Goal: Information Seeking & Learning: Find specific fact

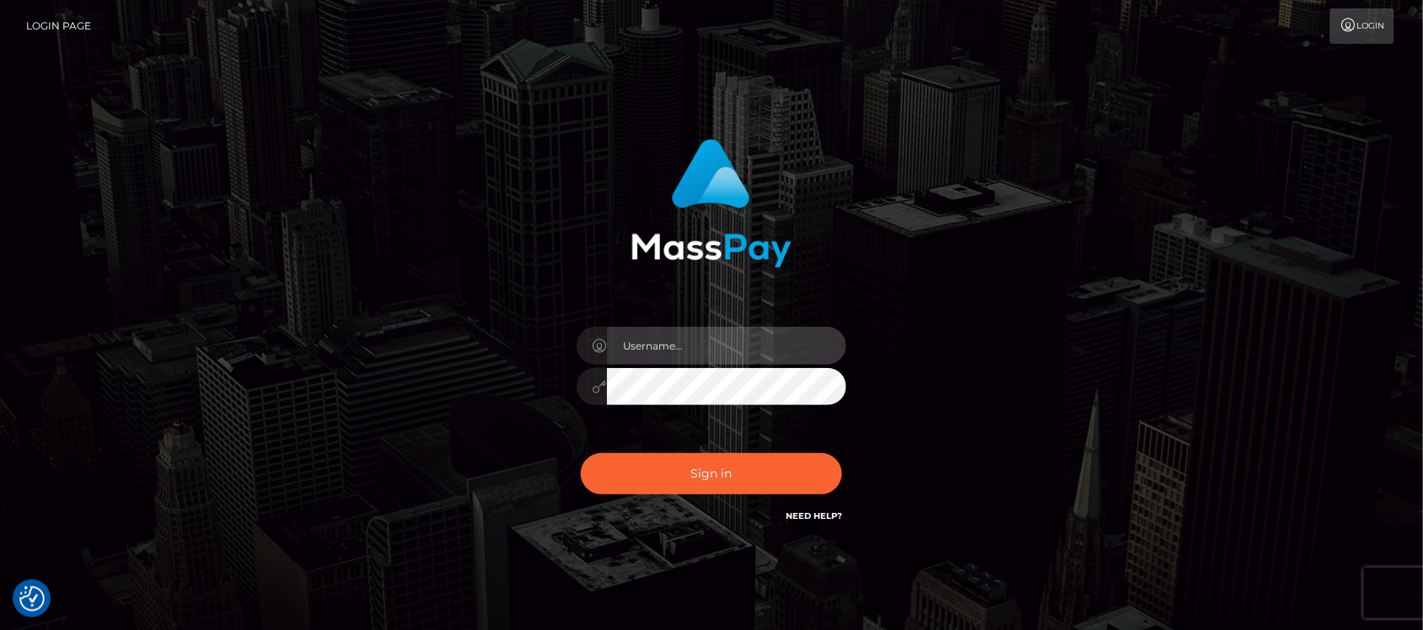
type input "hello.feetfinder"
click at [736, 346] on input "hello.feetfinder" at bounding box center [726, 346] width 239 height 38
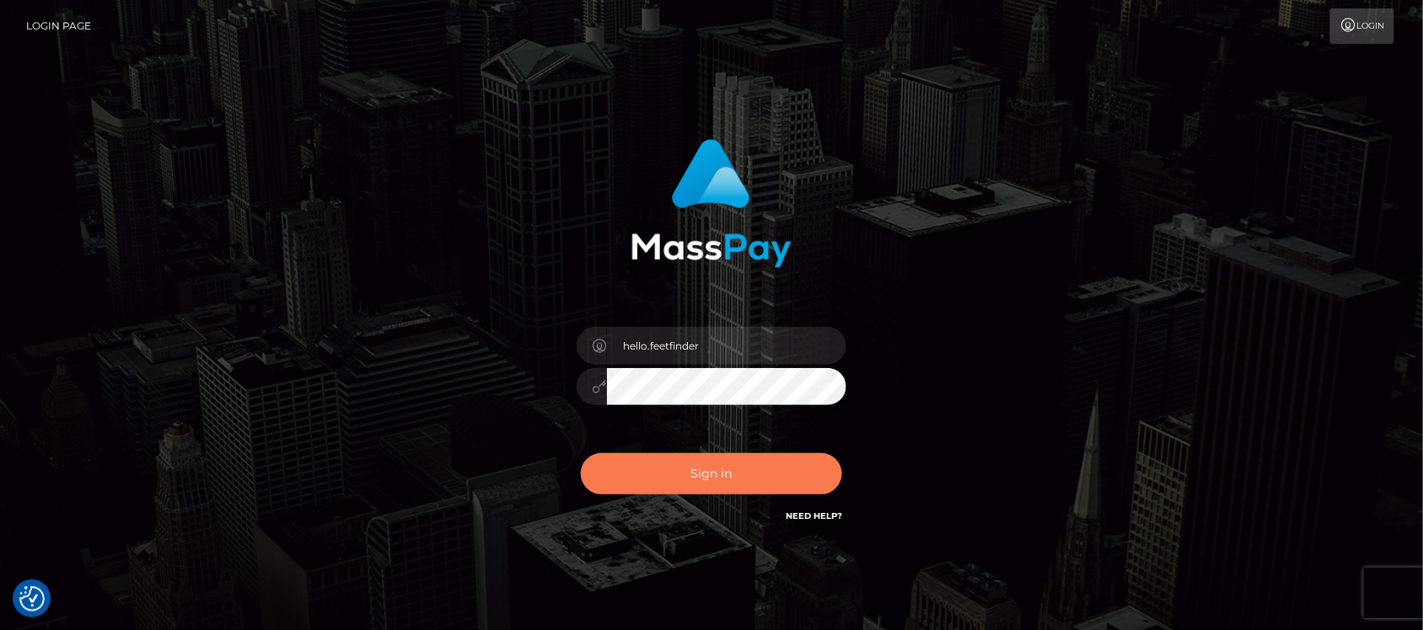
click at [789, 483] on button "Sign in" at bounding box center [711, 473] width 261 height 41
type input "hello.feetfinder"
click at [767, 475] on button "Sign in" at bounding box center [711, 473] width 261 height 41
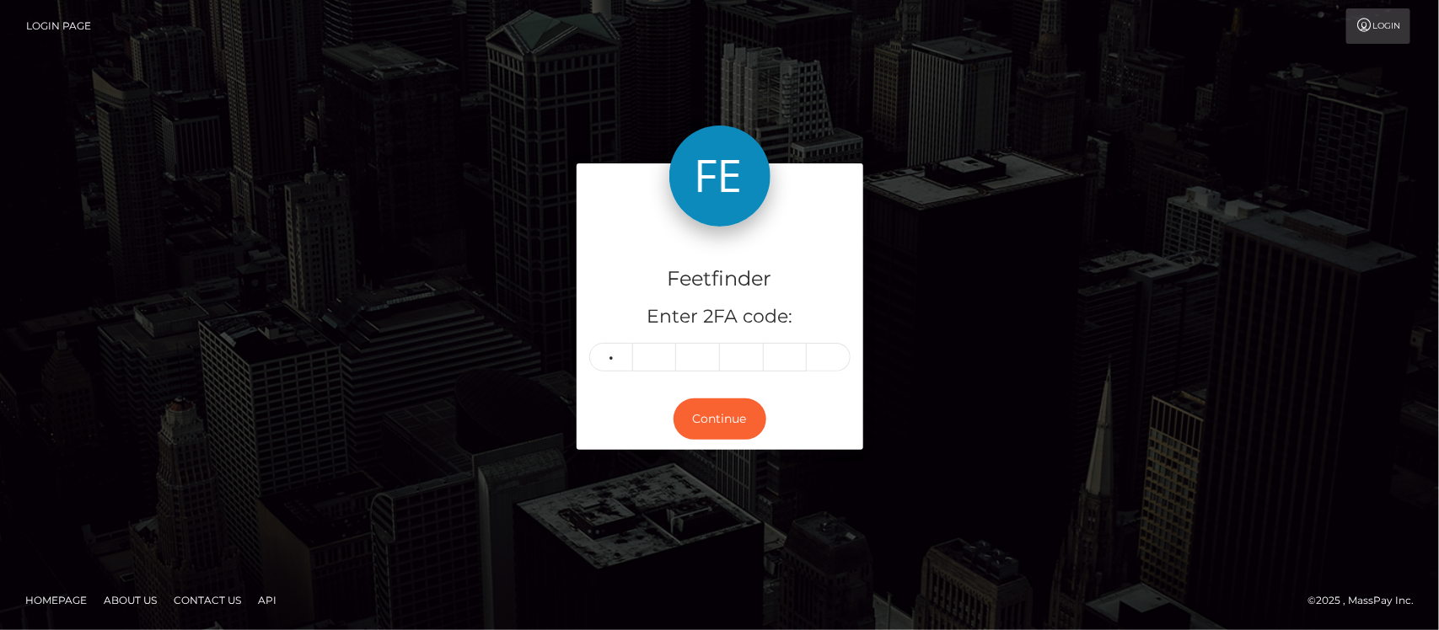
type input "6"
type input "9"
type input "0"
type input "8"
type input "6"
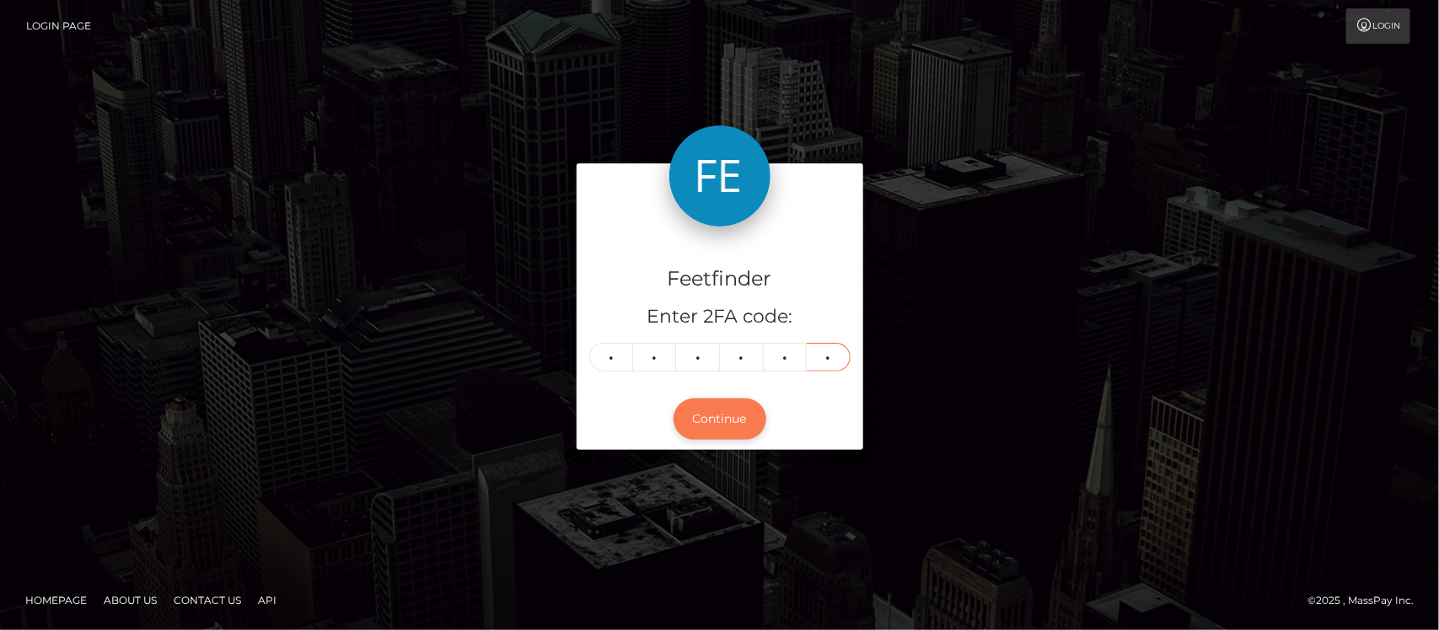
type input "9"
drag, startPoint x: 753, startPoint y: 428, endPoint x: 744, endPoint y: 423, distance: 9.8
click at [748, 427] on button "Continue" at bounding box center [719, 419] width 93 height 41
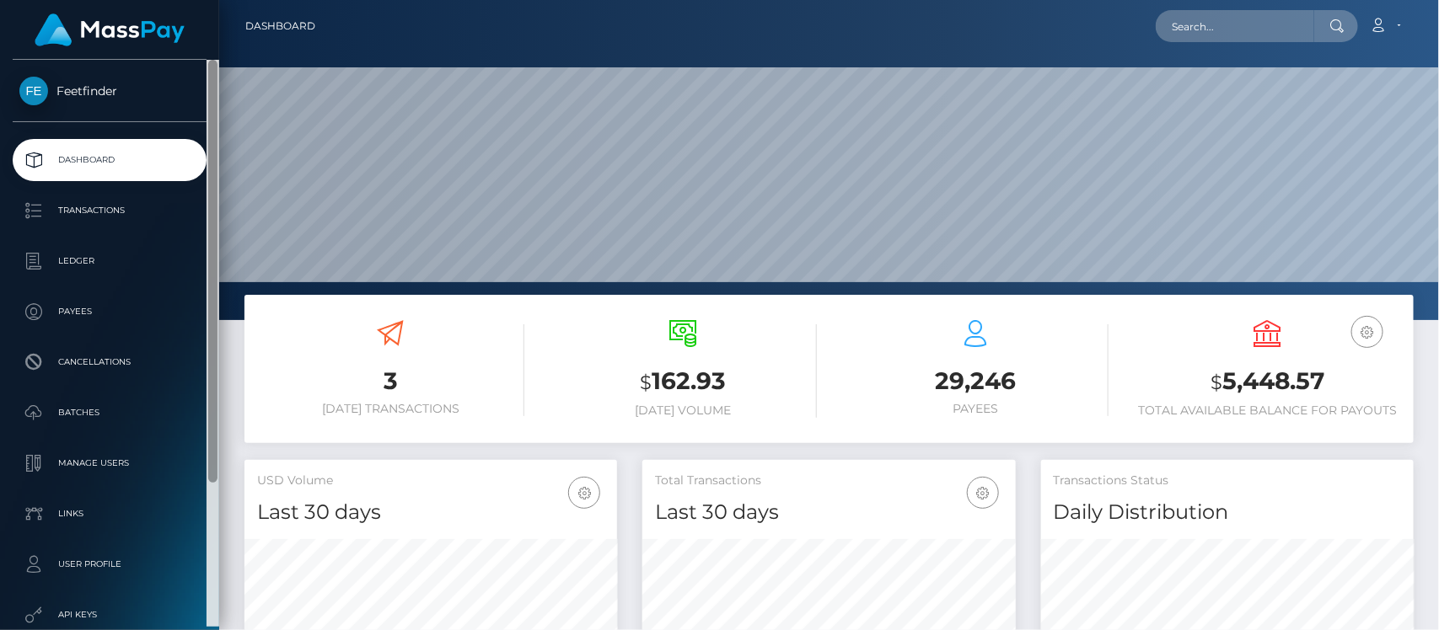
scroll to position [298, 373]
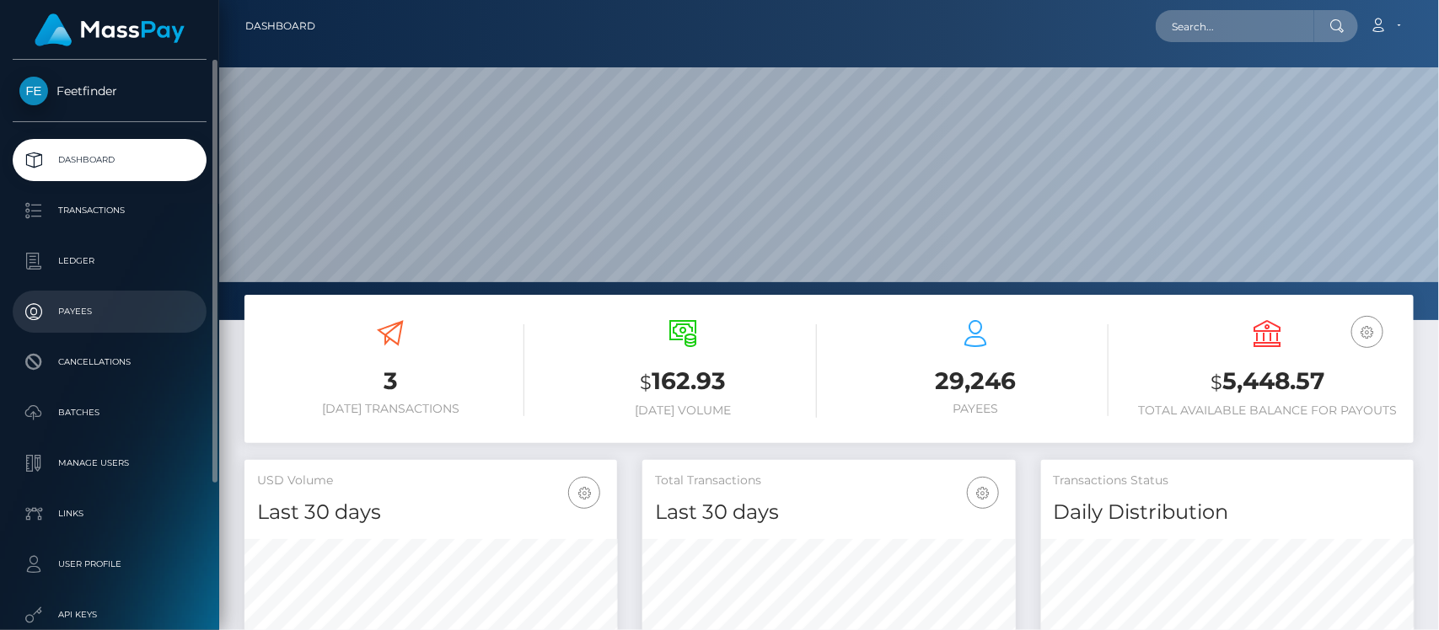
click at [95, 316] on p "Payees" at bounding box center [109, 311] width 180 height 25
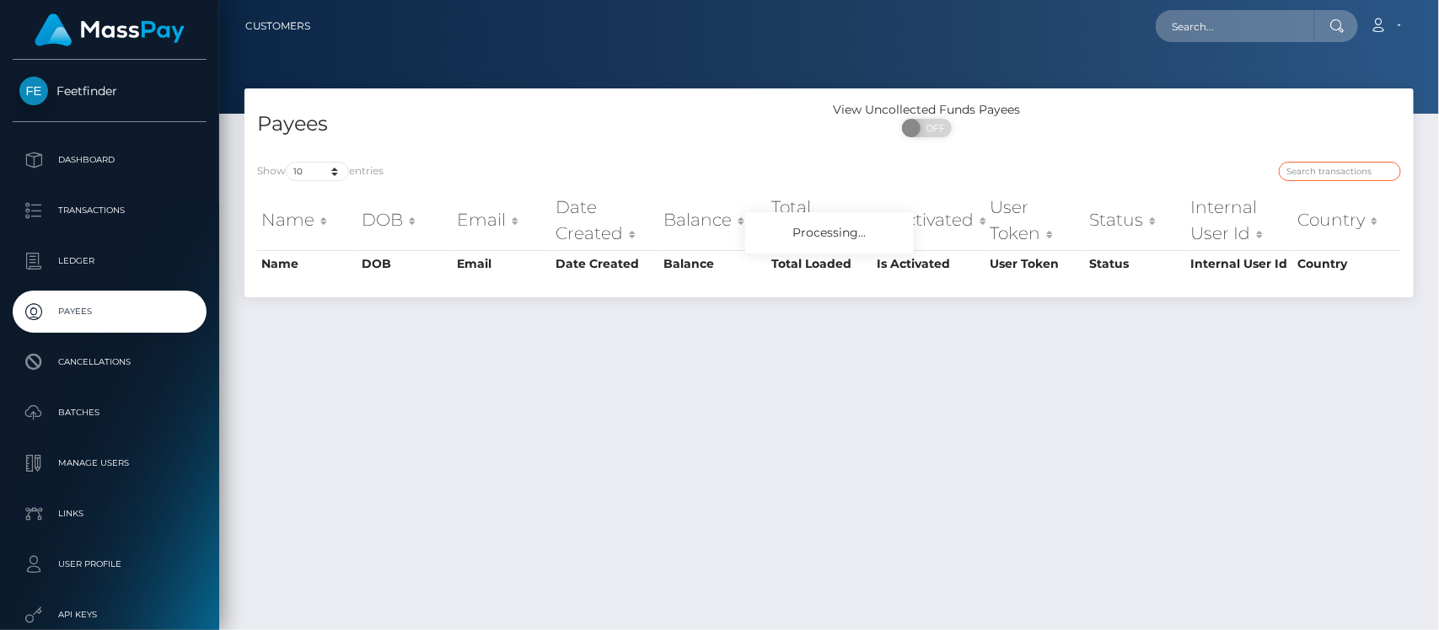
click at [1326, 173] on input "search" at bounding box center [1340, 171] width 122 height 19
paste input "70e6b42c-8f18-11f0-bd85-0694aced620b"
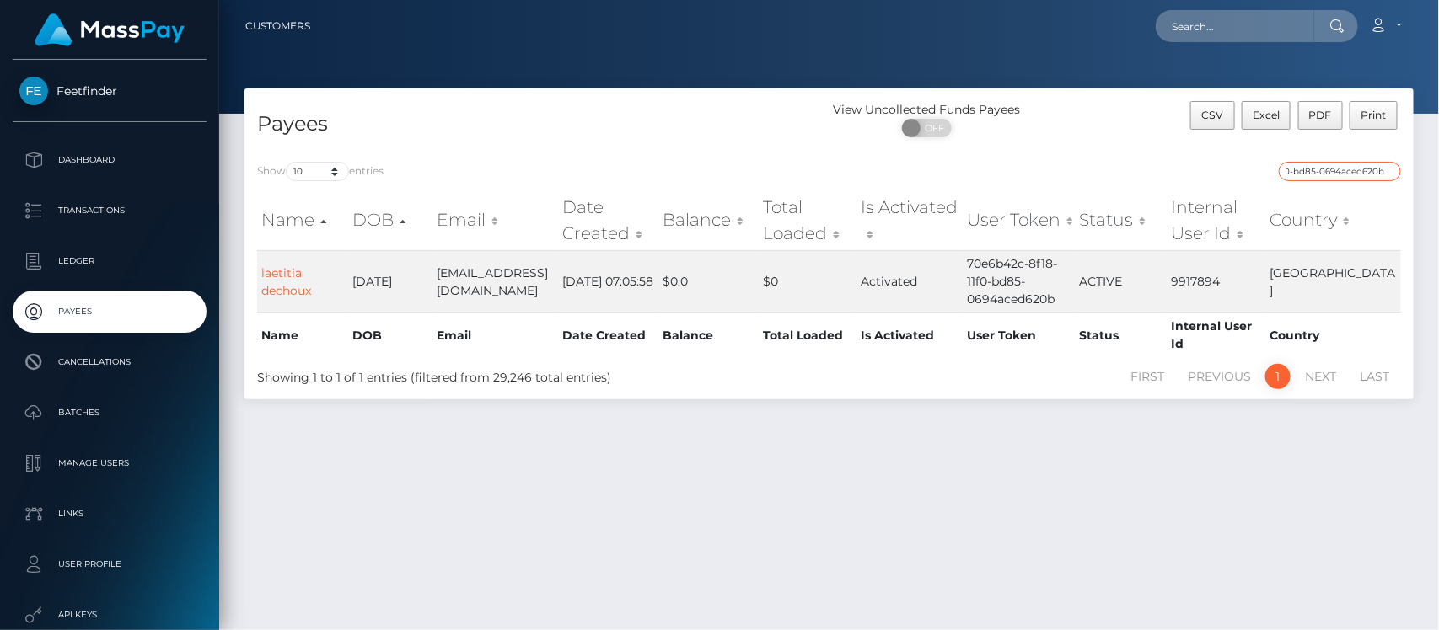
type input "70e6b42c-8f18-11f0-bd85-0694aced620b"
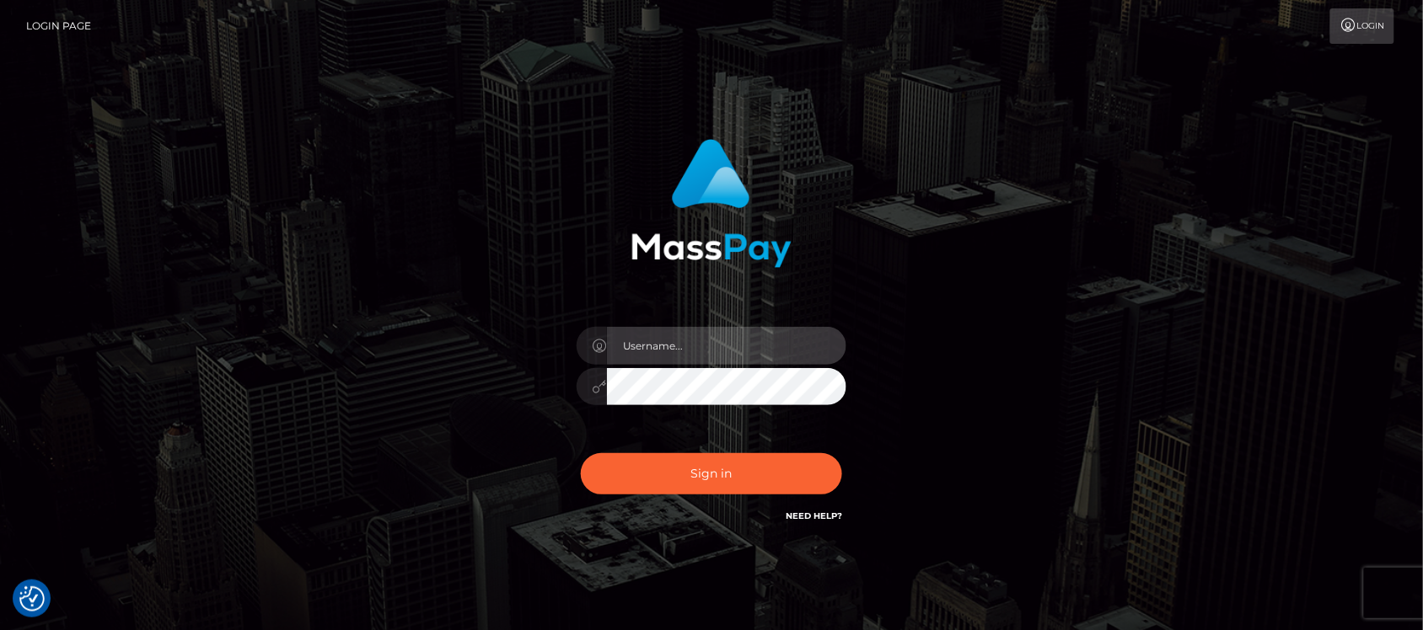
type input "hello.feetfinder"
drag, startPoint x: 736, startPoint y: 351, endPoint x: 746, endPoint y: 362, distance: 15.5
click at [736, 351] on input "hello.feetfinder" at bounding box center [726, 346] width 239 height 38
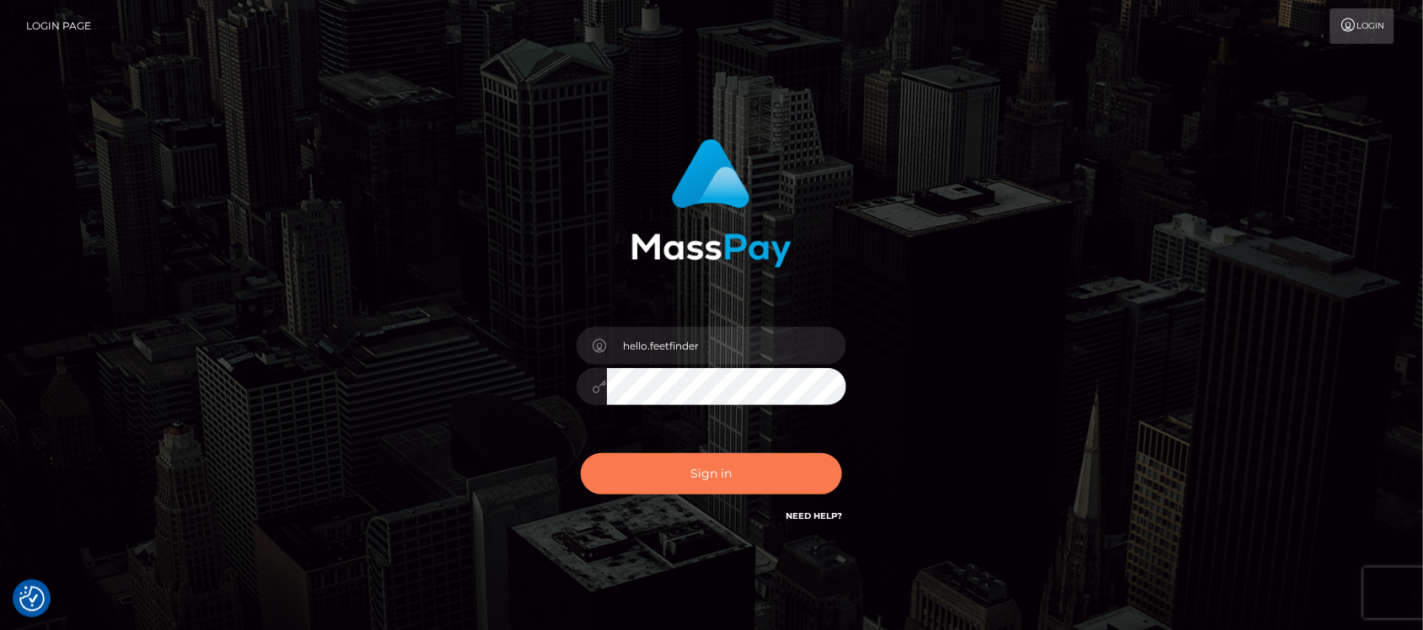
click at [785, 472] on button "Sign in" at bounding box center [711, 473] width 261 height 41
type input "hello.feetfinder"
click at [718, 462] on button "Sign in" at bounding box center [711, 473] width 261 height 41
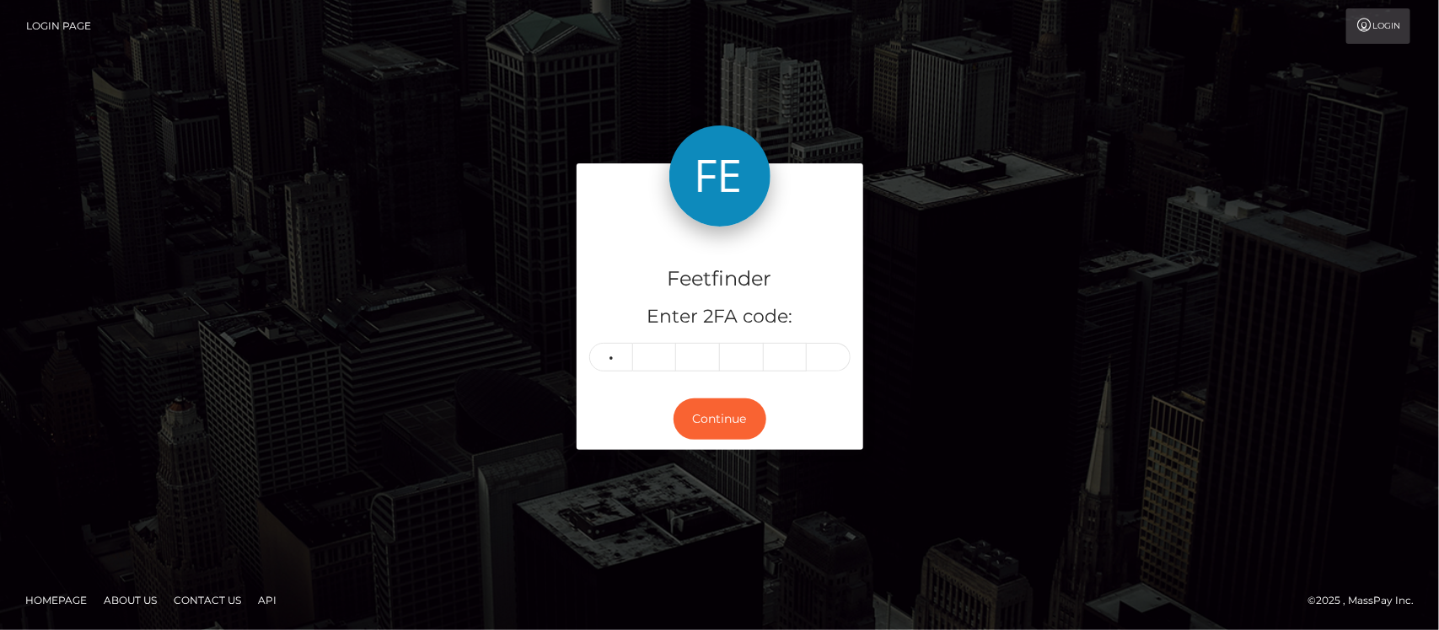
type input "2"
type input "7"
type input "9"
type input "3"
type input "8"
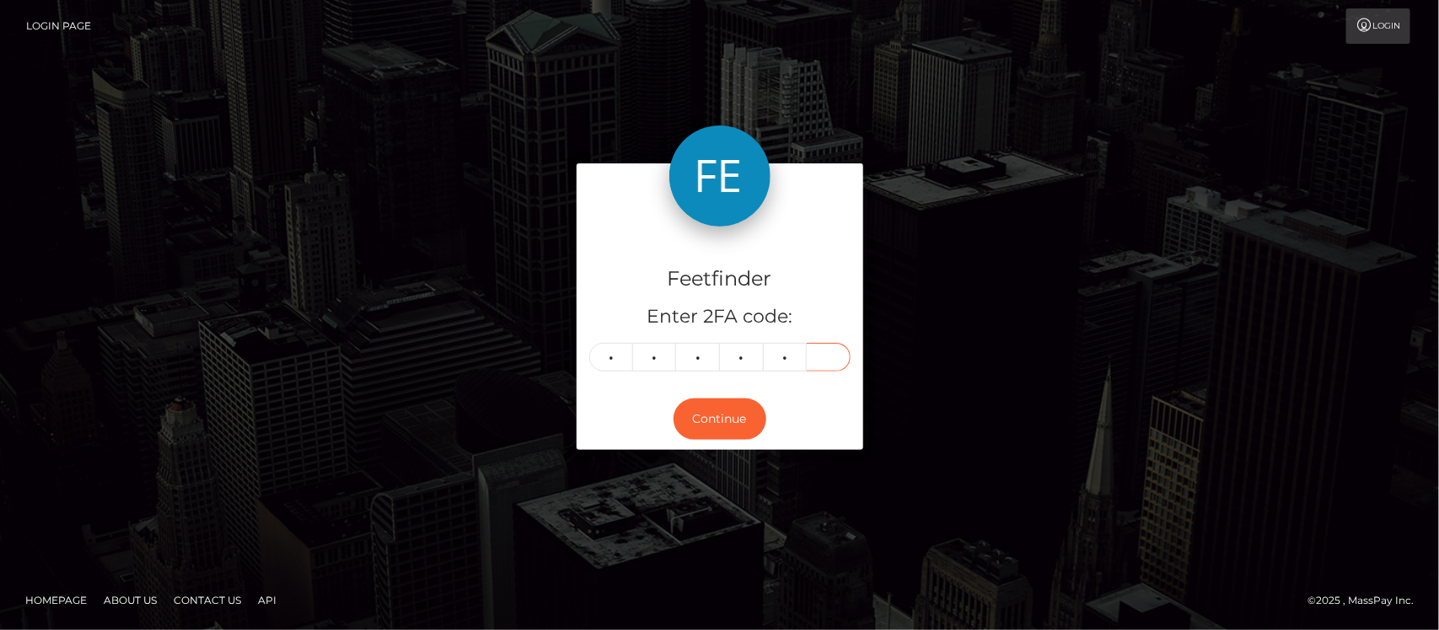
type input "0"
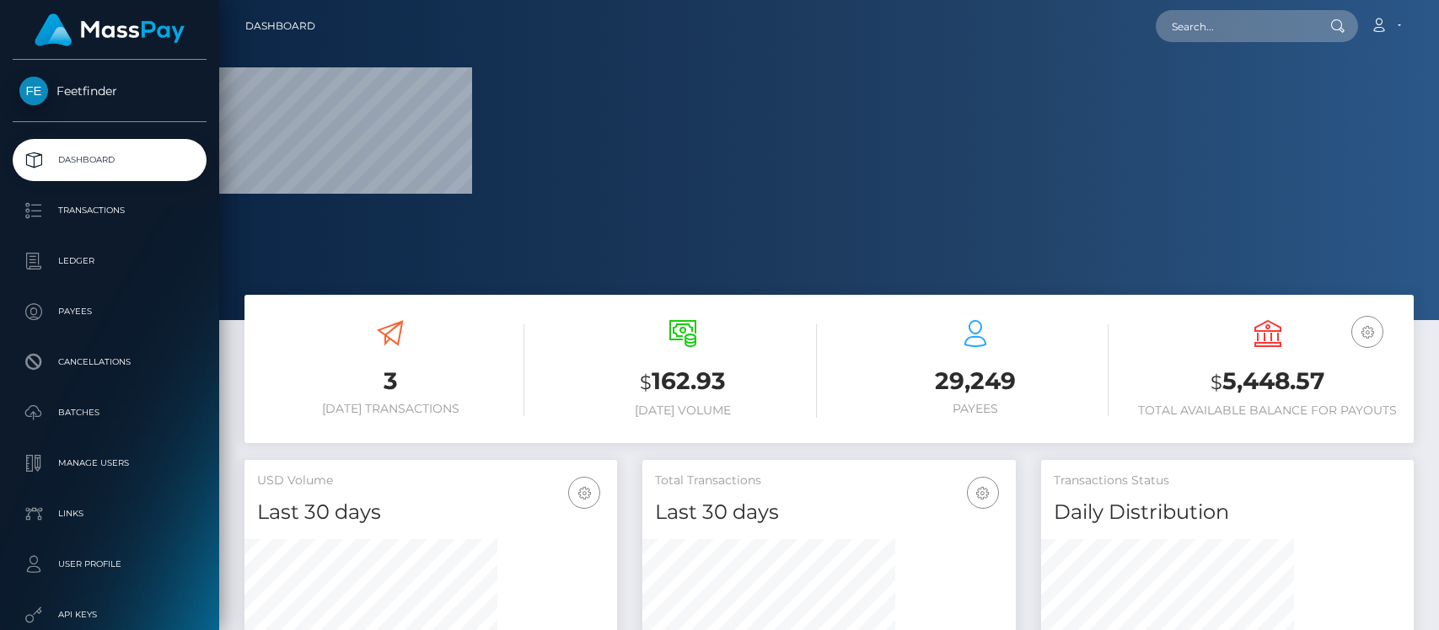
click at [705, 406] on h6 "[DATE] Volume" at bounding box center [683, 411] width 267 height 14
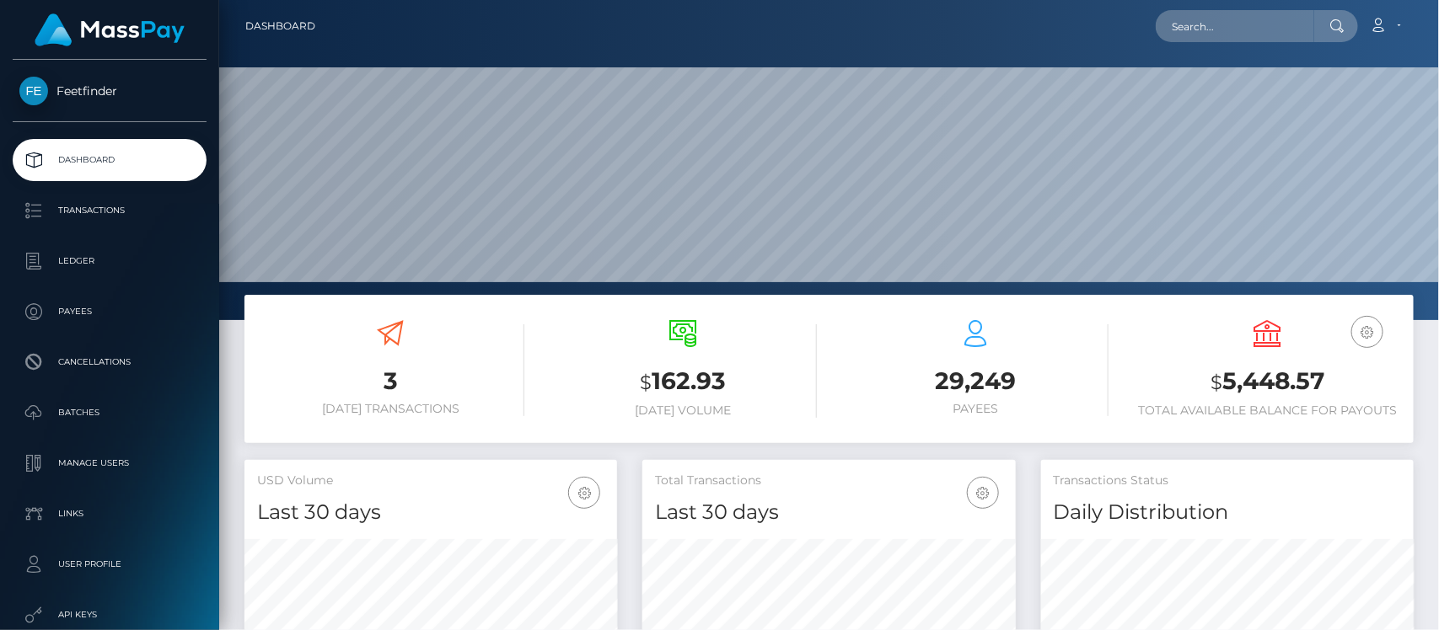
scroll to position [298, 373]
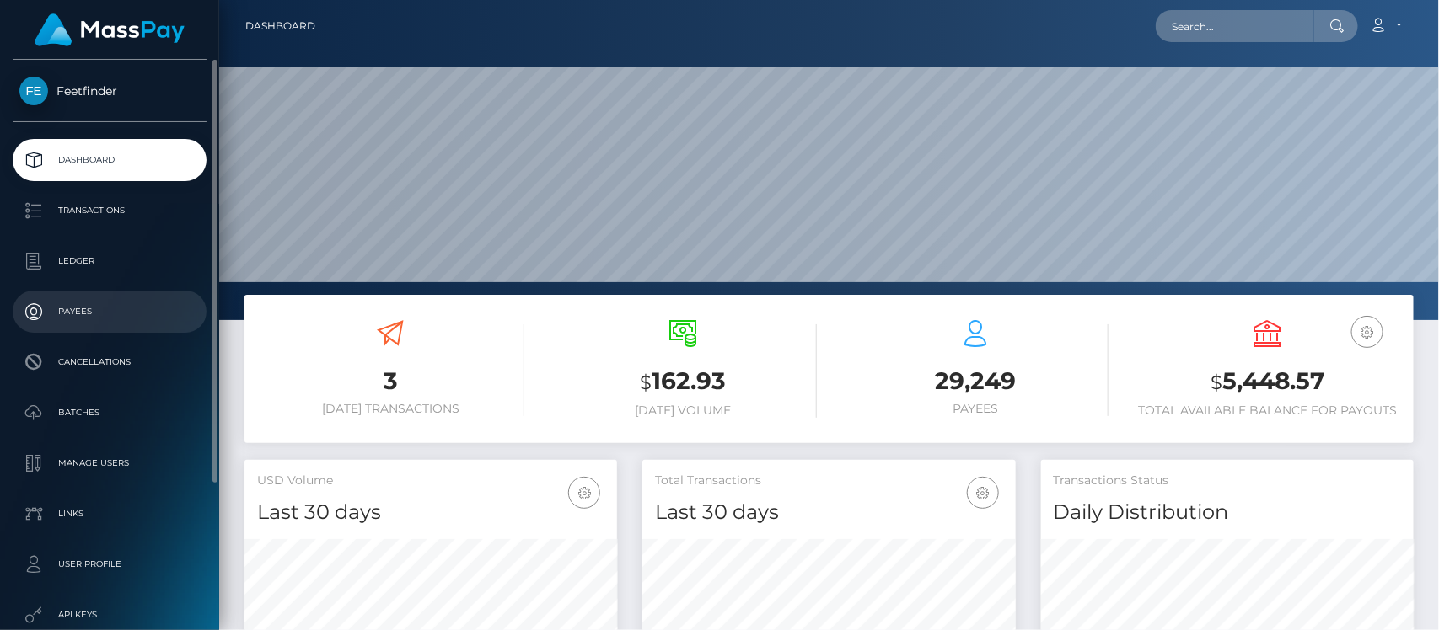
drag, startPoint x: 82, startPoint y: 313, endPoint x: 94, endPoint y: 314, distance: 11.8
click at [82, 313] on p "Payees" at bounding box center [109, 311] width 180 height 25
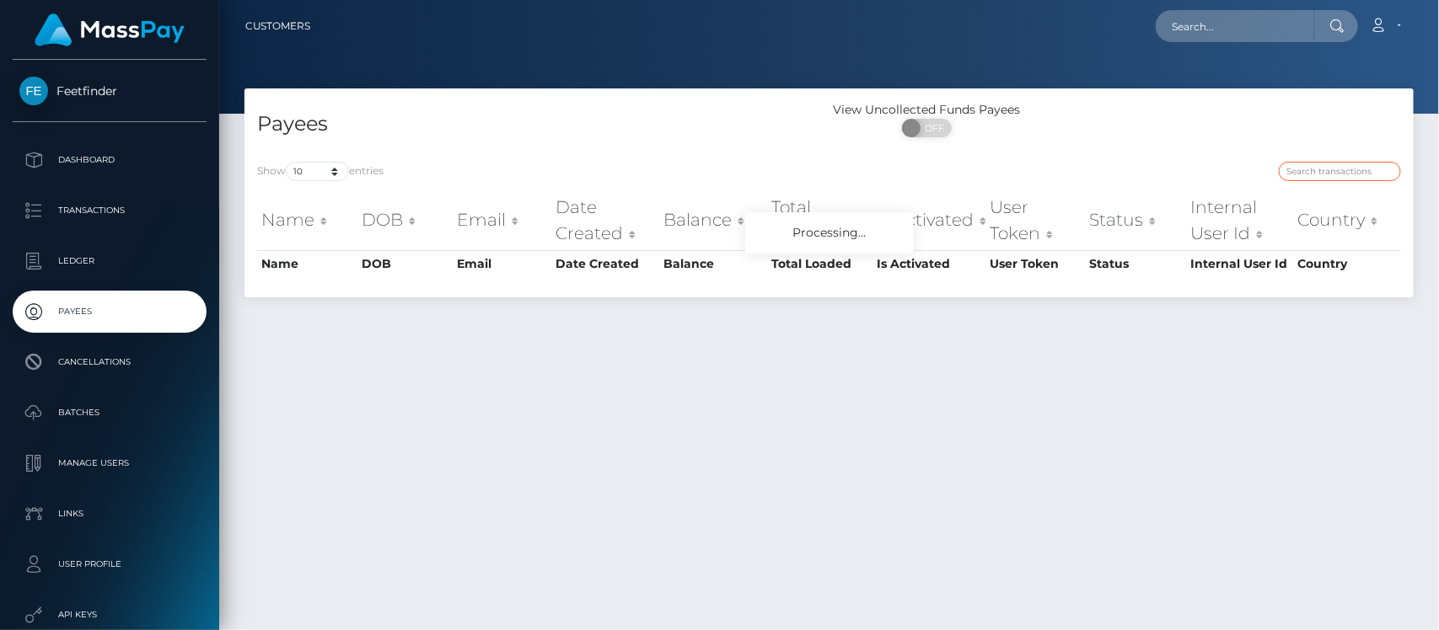
click at [1321, 177] on input "search" at bounding box center [1340, 171] width 122 height 19
paste input "655e3517-8fce-11f0-bd85-0694aced620b"
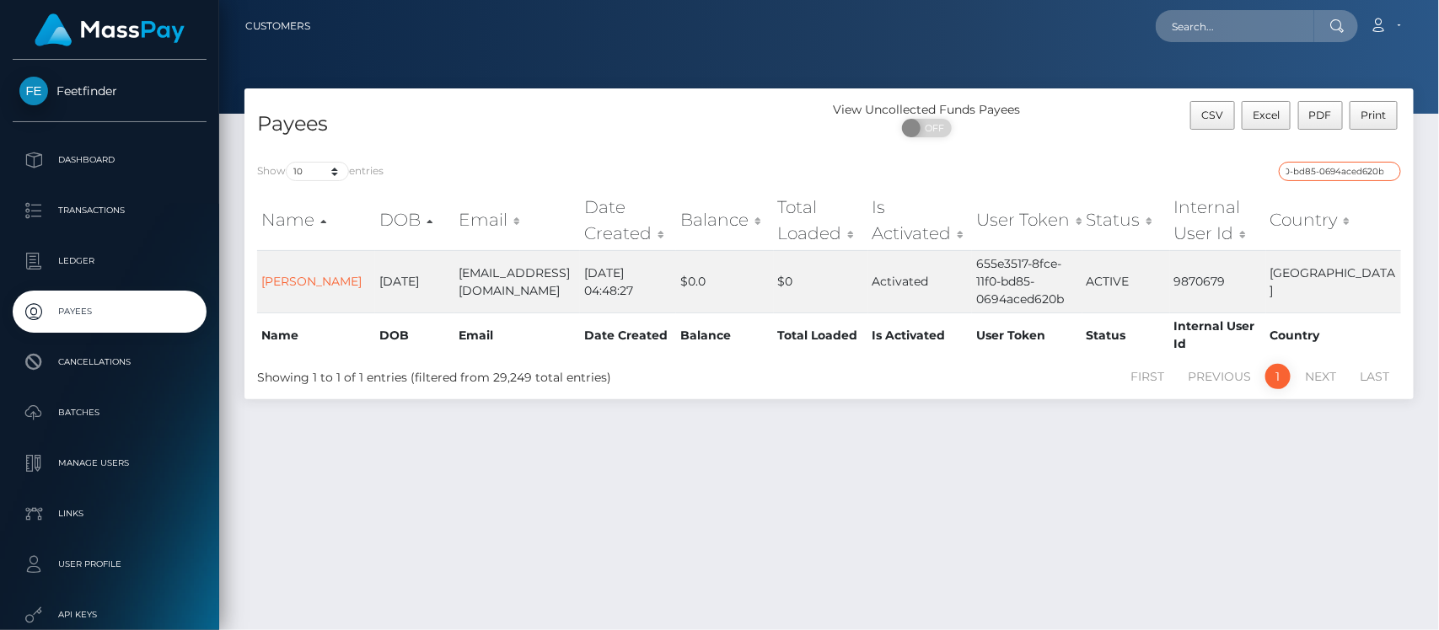
type input "655e3517-8fce-11f0-bd85-0694aced620b"
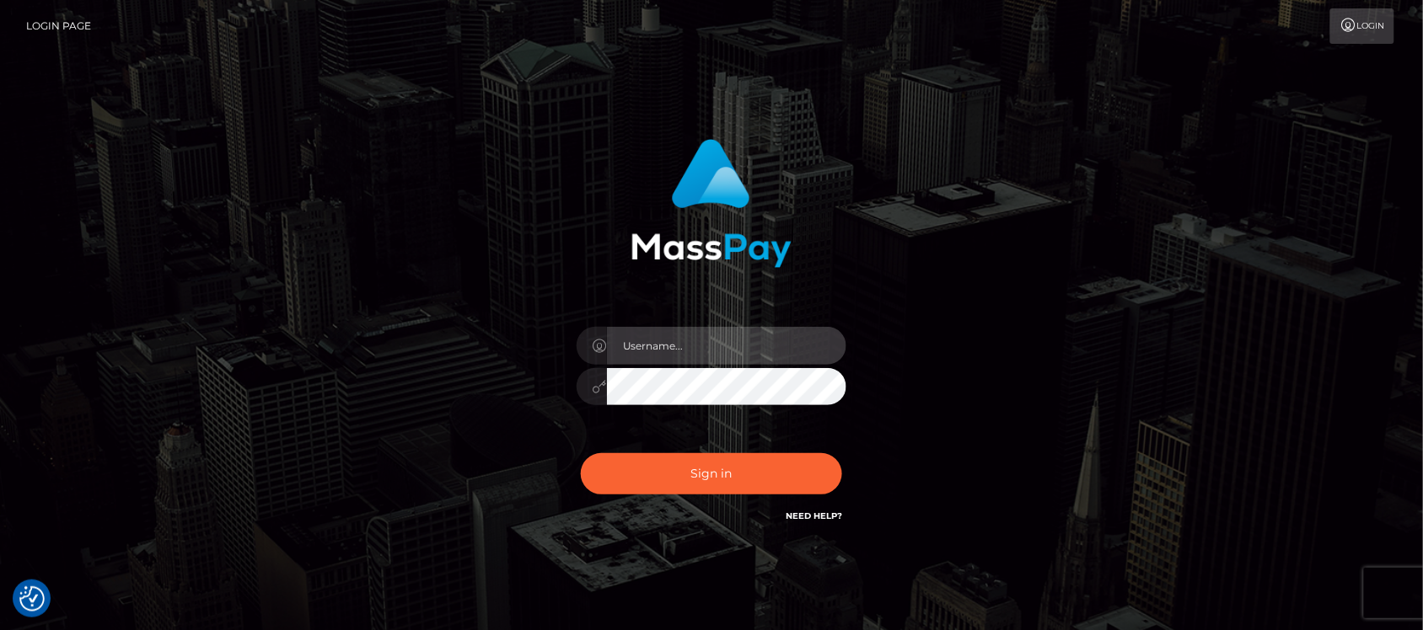
type input "hello.feetfinder"
click at [765, 346] on input "hello.feetfinder" at bounding box center [726, 346] width 239 height 38
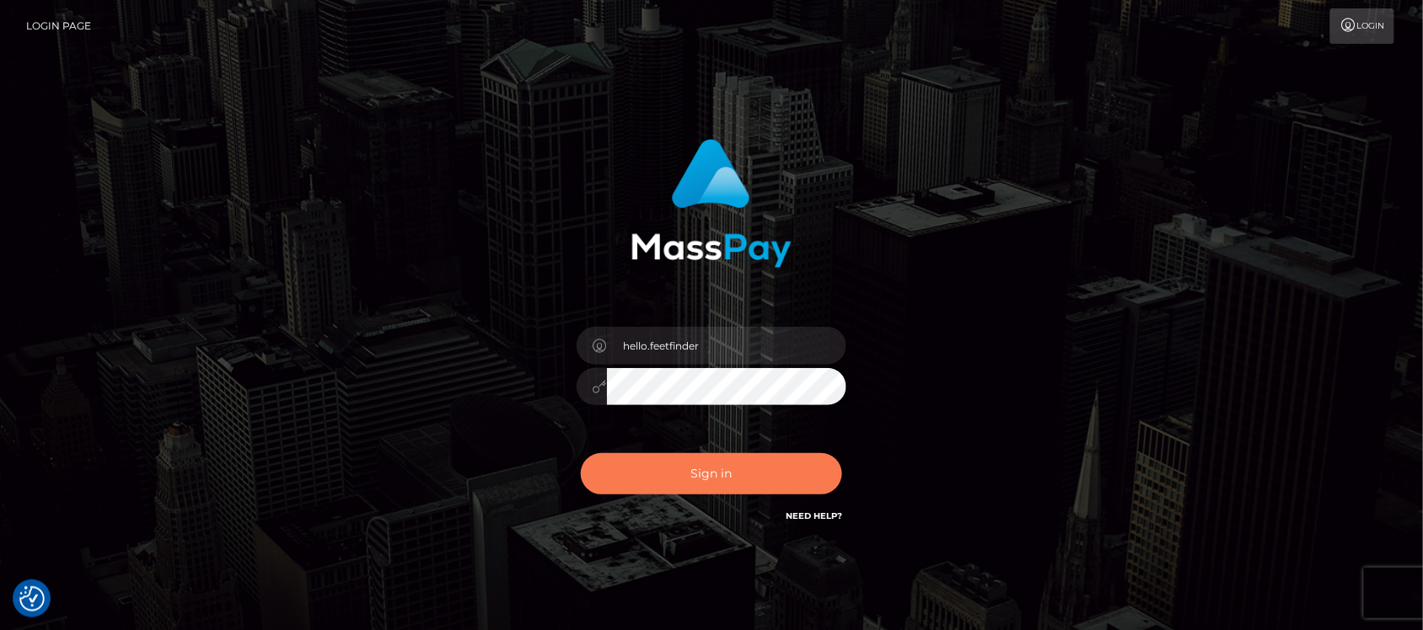
click at [748, 485] on button "Sign in" at bounding box center [711, 473] width 261 height 41
type input "hello.feetfinder"
click at [748, 464] on button "Sign in" at bounding box center [711, 473] width 261 height 41
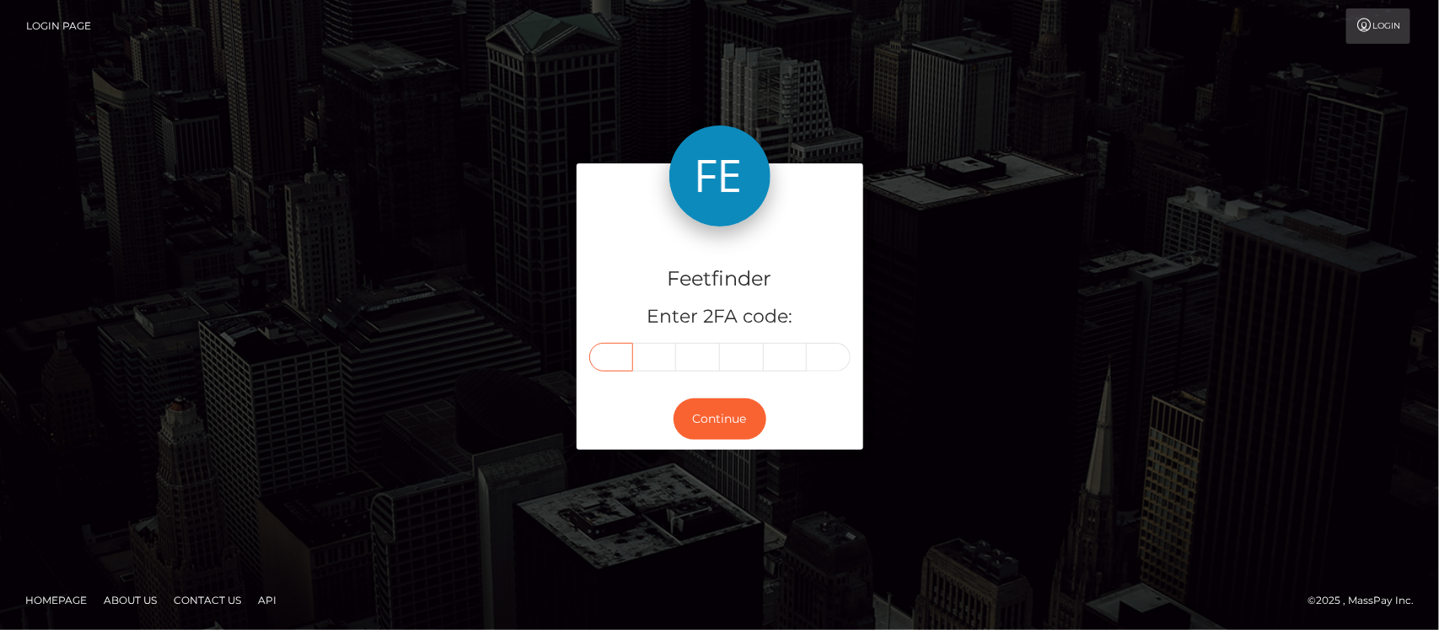
click at [620, 351] on input "text" at bounding box center [611, 357] width 44 height 29
type input "8"
type input "0"
type input "1"
type input "0"
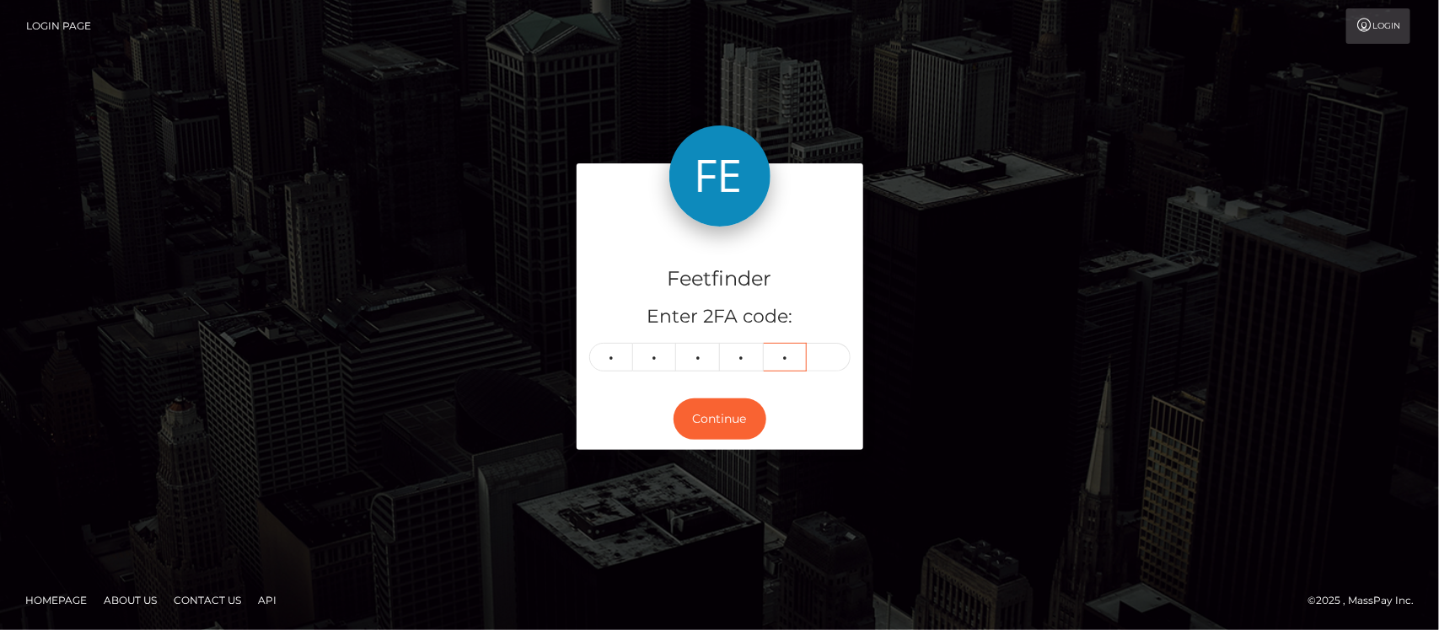
type input "6"
type input "5"
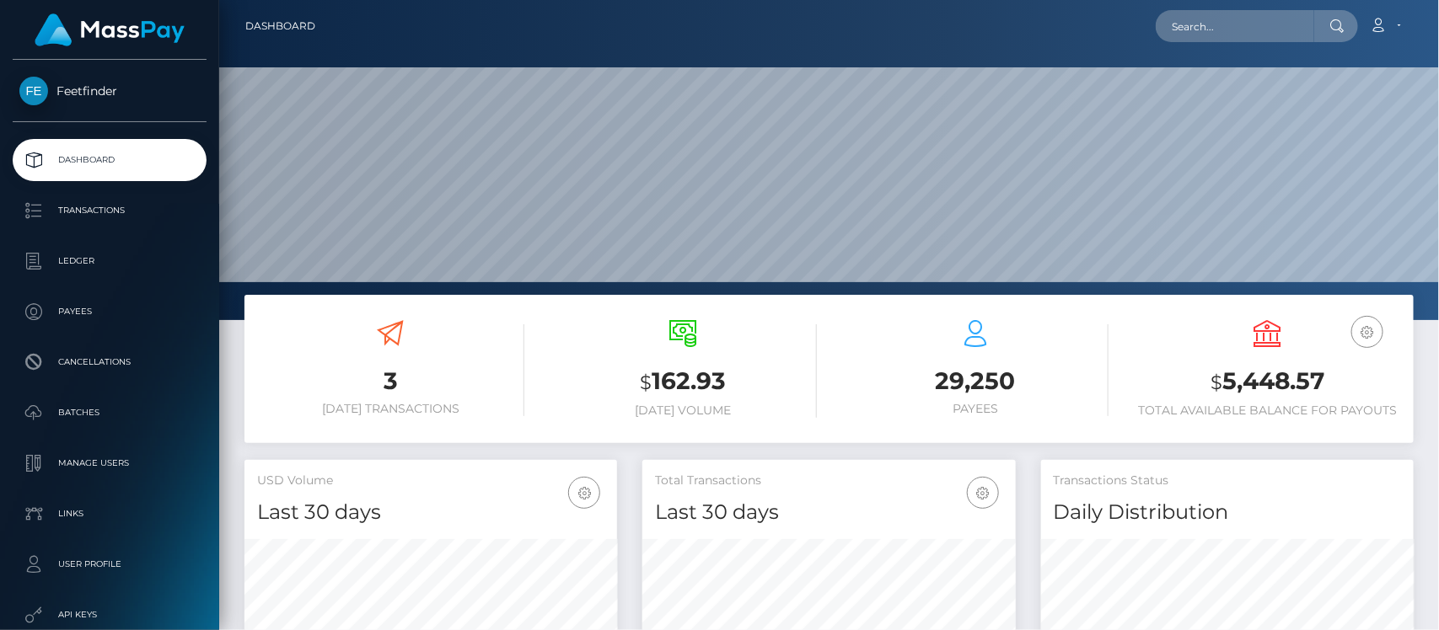
scroll to position [298, 373]
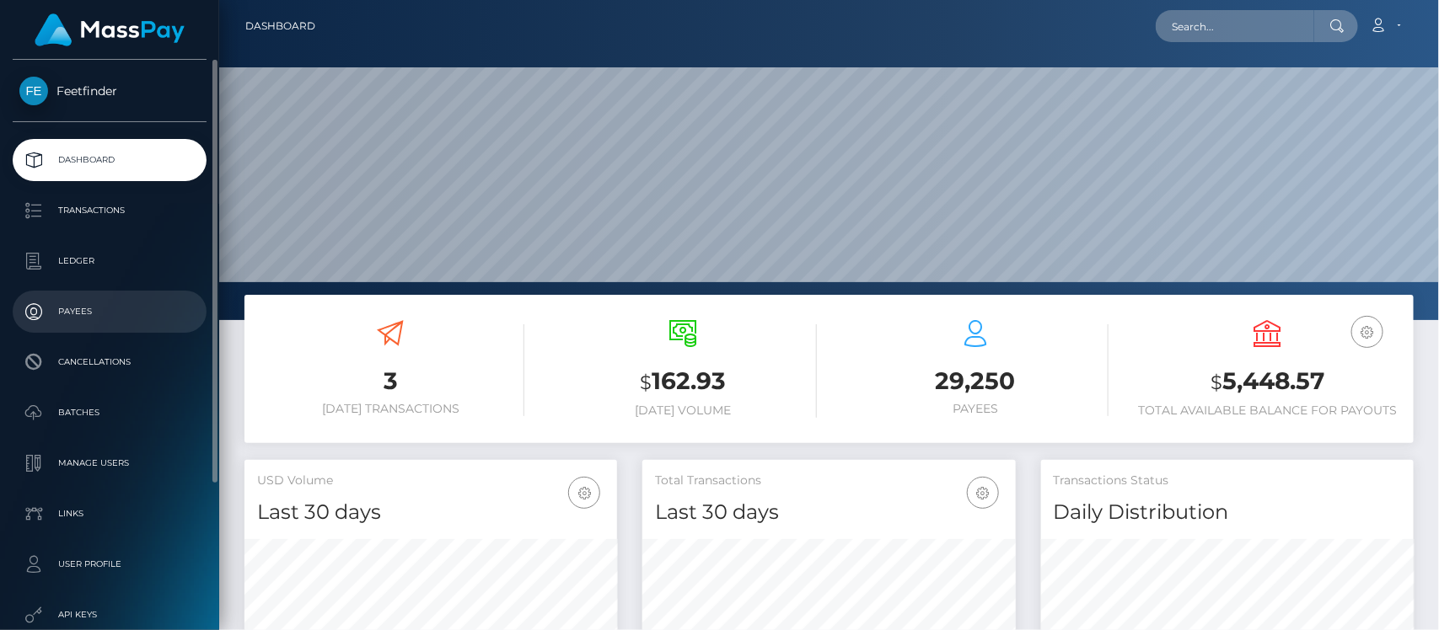
click at [81, 312] on p "Payees" at bounding box center [109, 311] width 180 height 25
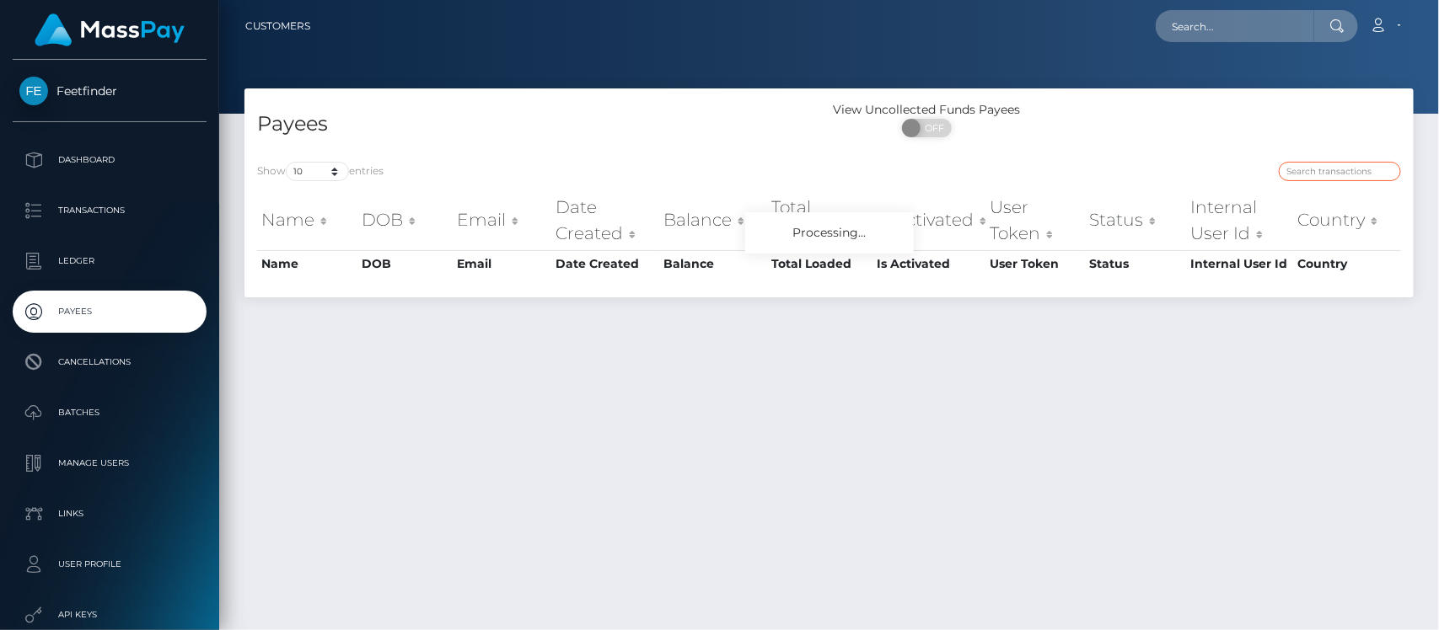
click at [1336, 174] on input "search" at bounding box center [1340, 171] width 122 height 19
click at [1306, 170] on input "search" at bounding box center [1340, 171] width 122 height 19
click at [1319, 166] on input "search" at bounding box center [1340, 171] width 122 height 19
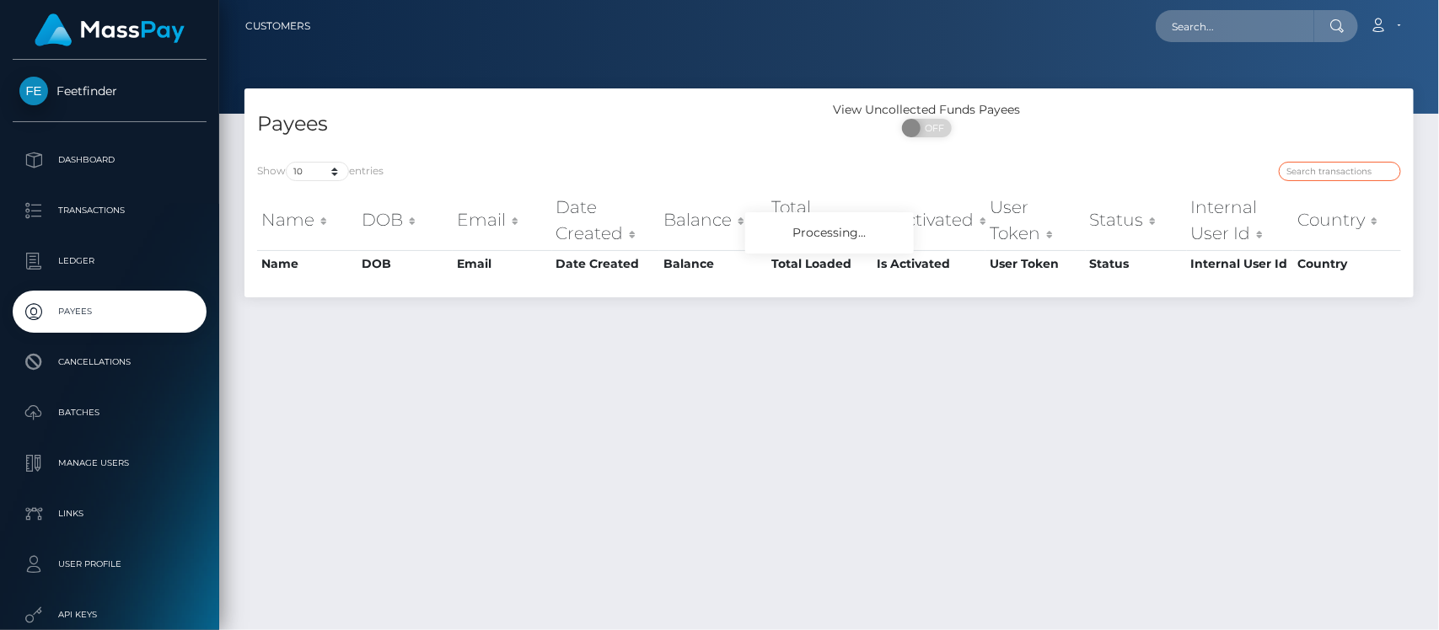
click at [1319, 166] on input "search" at bounding box center [1340, 171] width 122 height 19
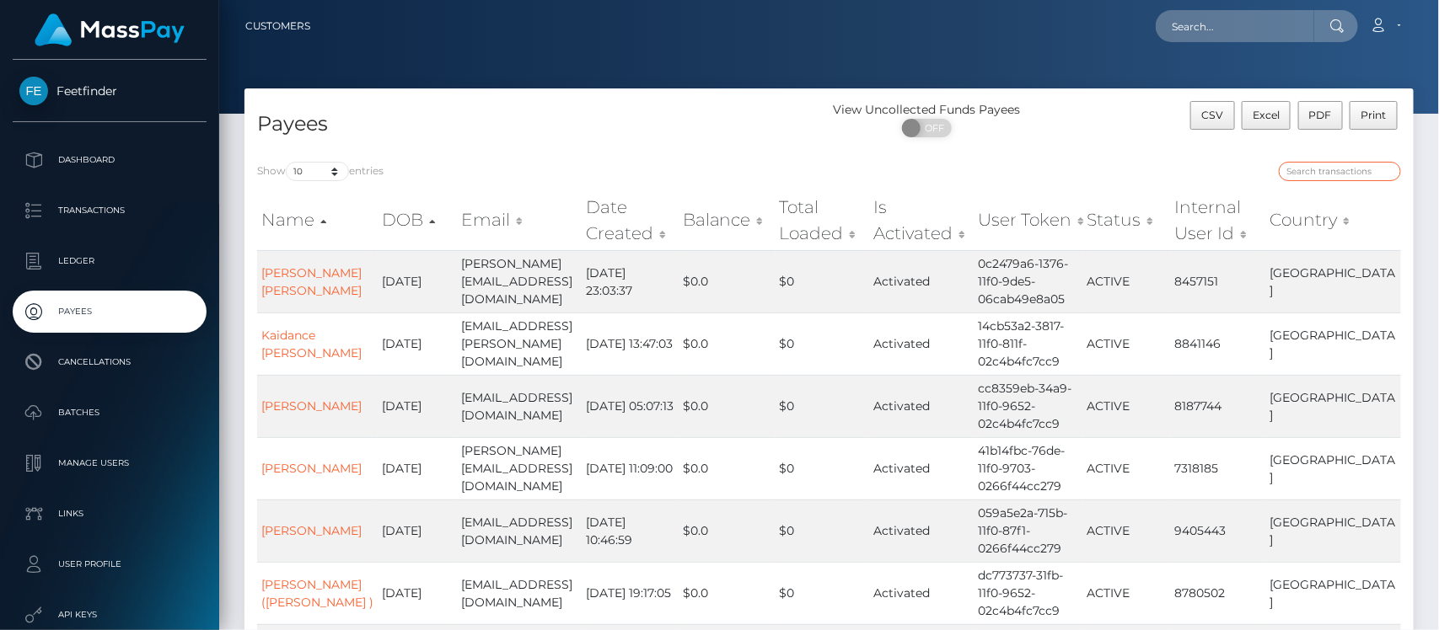
click at [1329, 177] on input "search" at bounding box center [1340, 171] width 122 height 19
paste input "984a6dd7-81fd-11f0-8023-0266f44cc279"
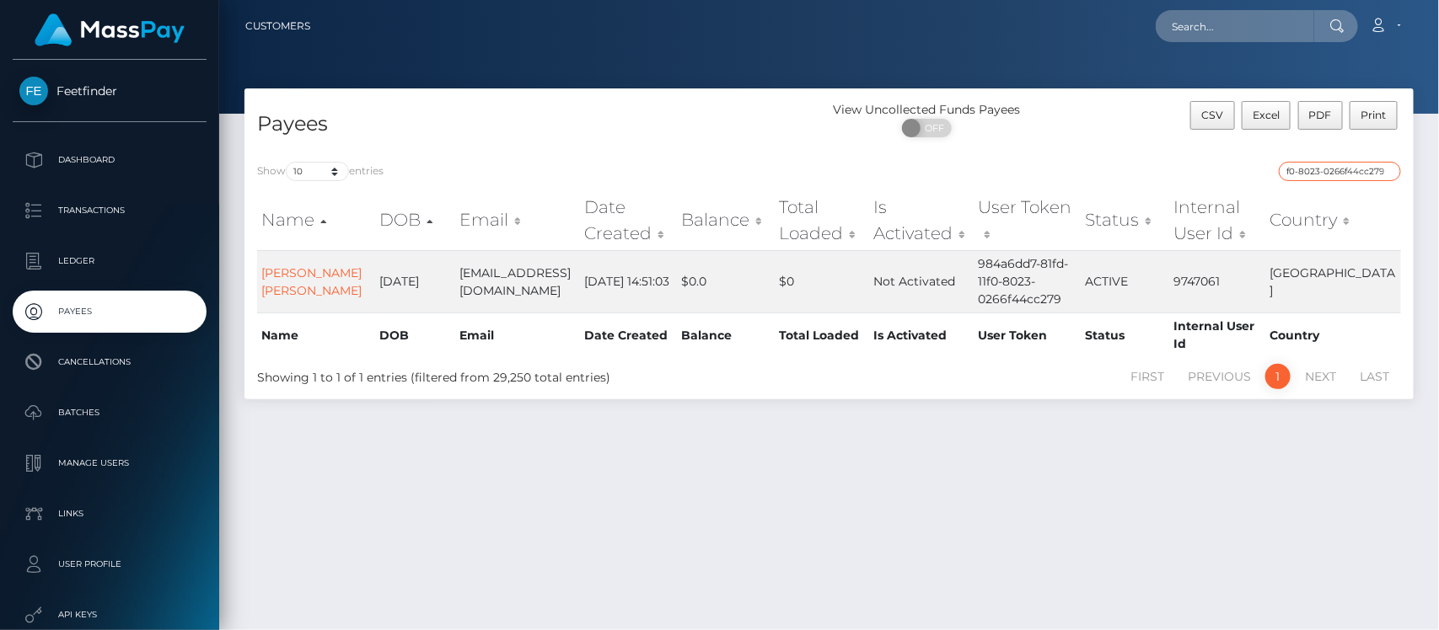
type input "984a6dd7-81fd-11f0-8023-0266f44cc279"
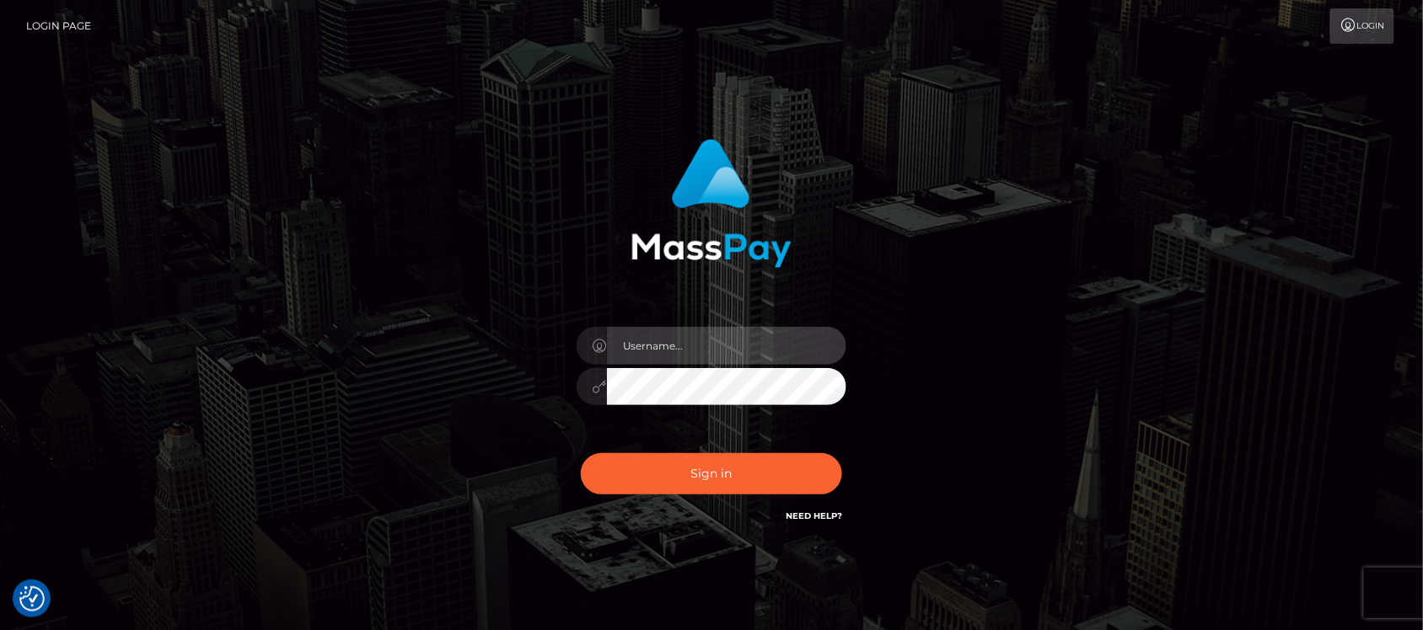
type input "hello.feetfinder"
click at [740, 333] on input "hello.feetfinder" at bounding box center [726, 346] width 239 height 38
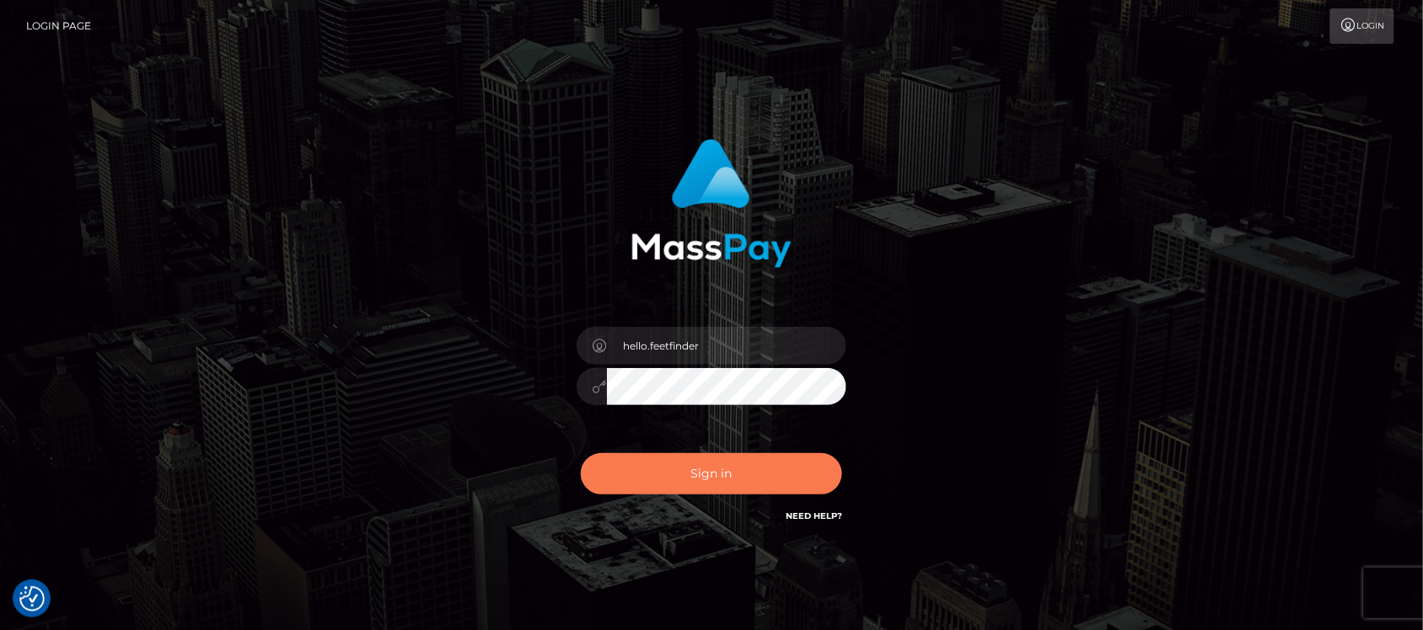
click at [759, 470] on button "Sign in" at bounding box center [711, 473] width 261 height 41
type input "hello.feetfinder"
click at [733, 472] on button "Sign in" at bounding box center [711, 473] width 261 height 41
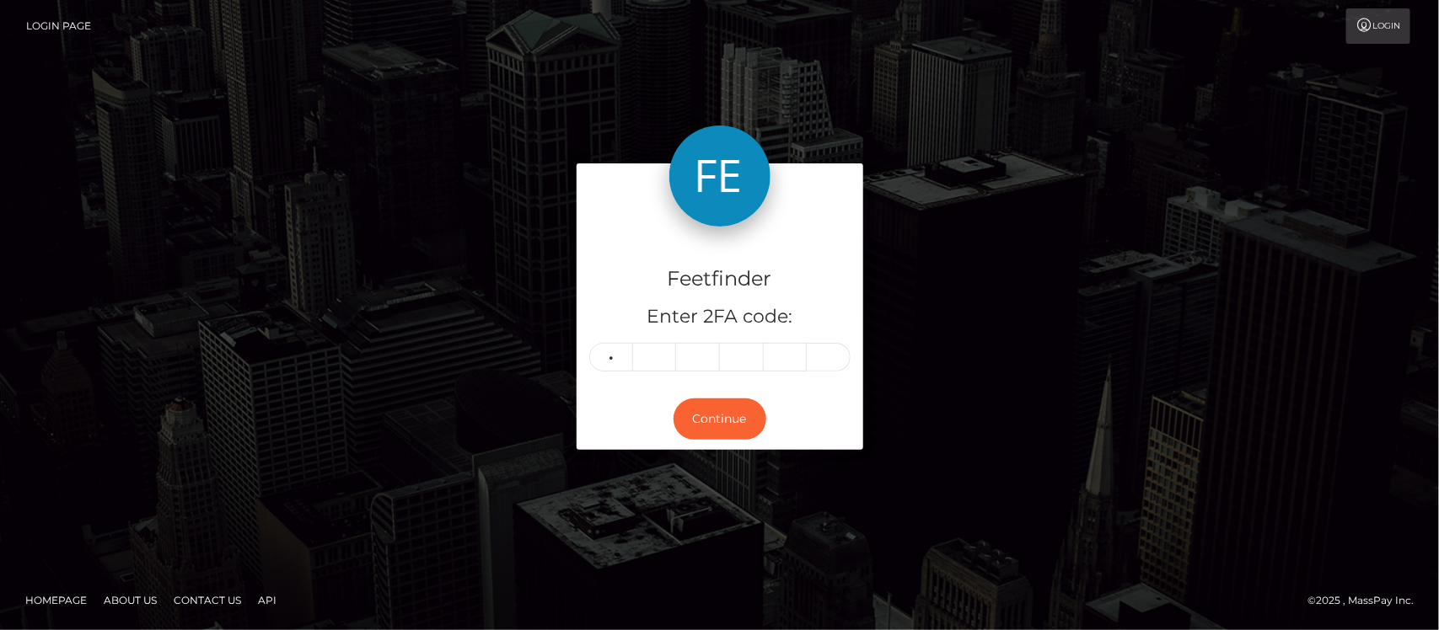
type input "9"
type input "8"
type input "7"
type input "3"
type input "0"
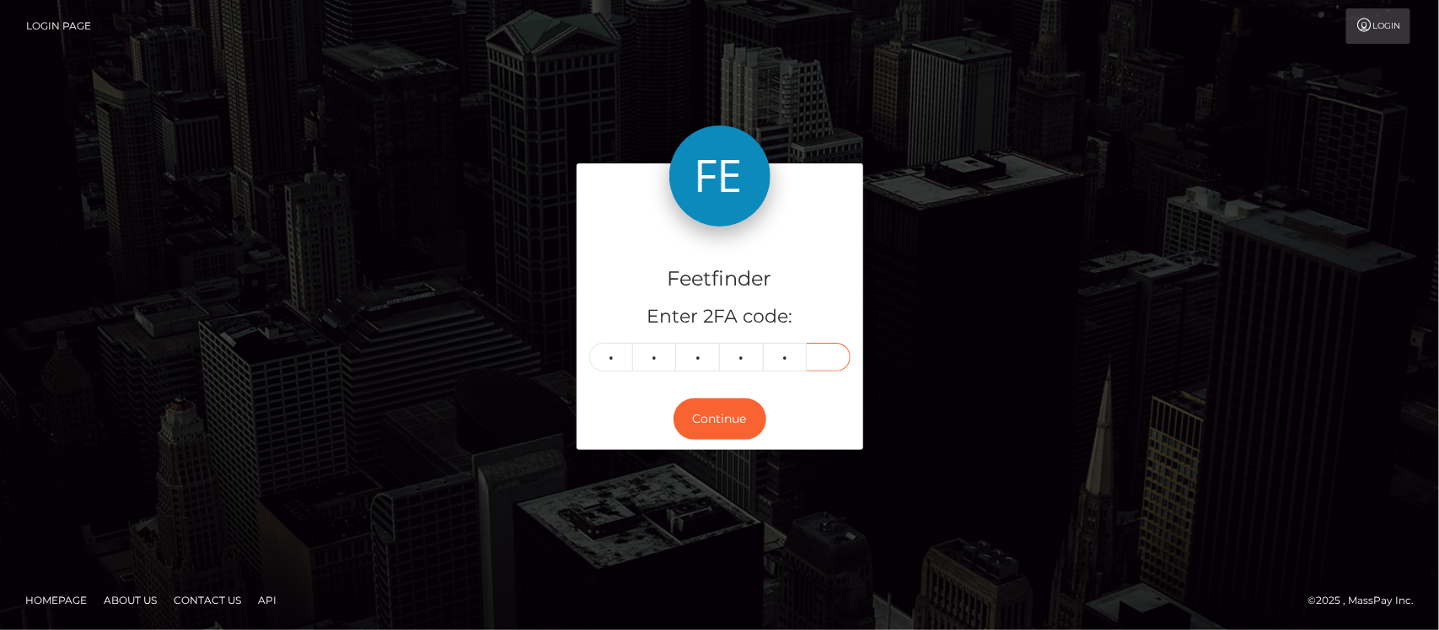
type input "4"
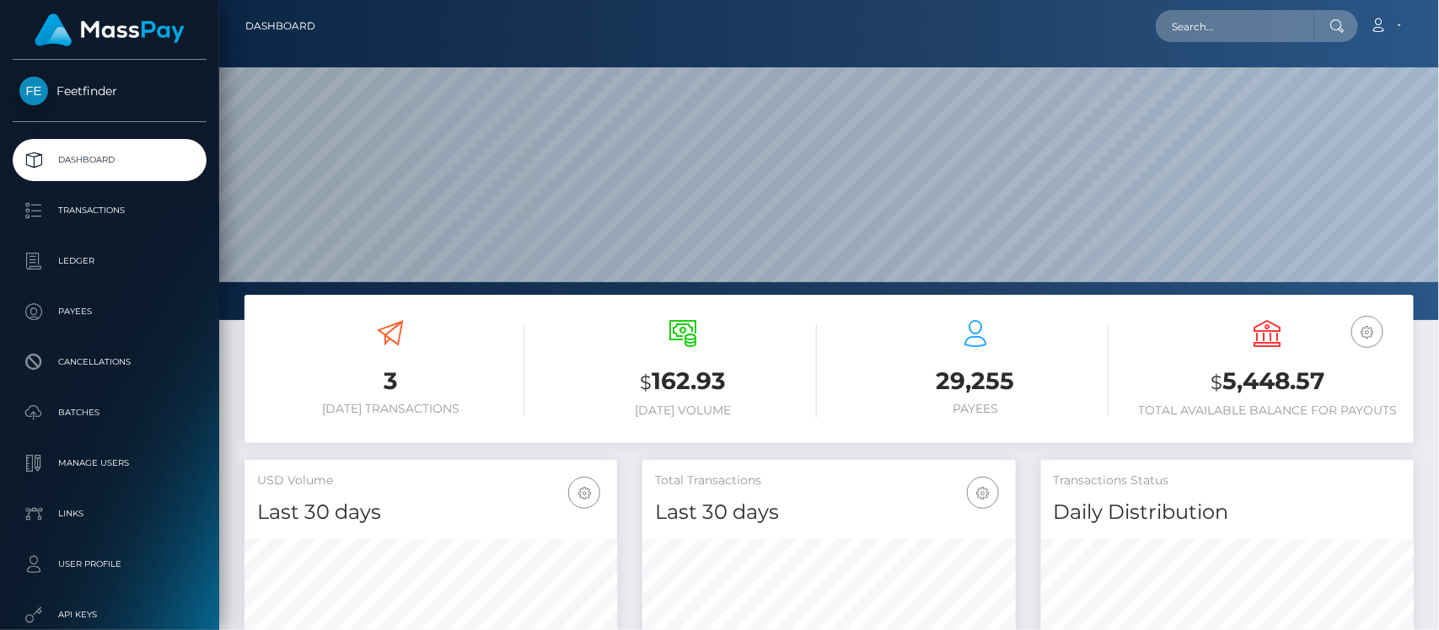
scroll to position [298, 373]
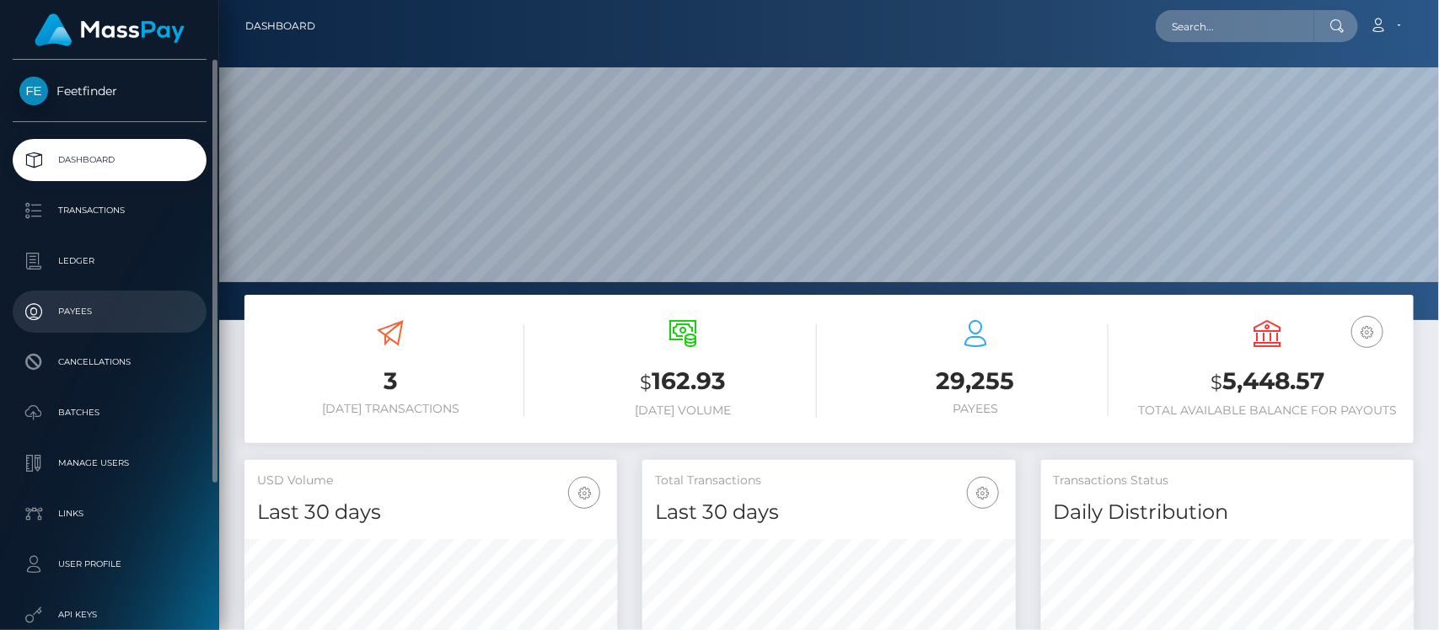
drag, startPoint x: 78, startPoint y: 314, endPoint x: 87, endPoint y: 314, distance: 9.3
click at [78, 314] on p "Payees" at bounding box center [109, 311] width 180 height 25
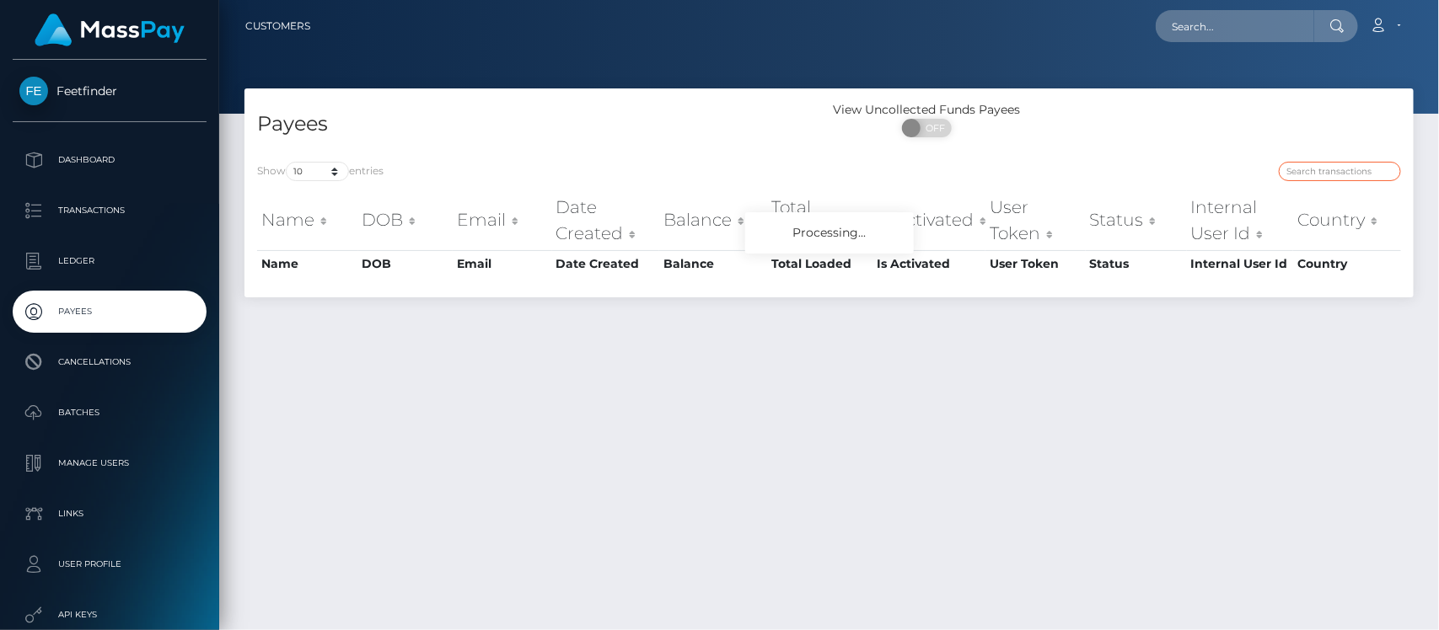
click at [1332, 173] on input "search" at bounding box center [1340, 171] width 122 height 19
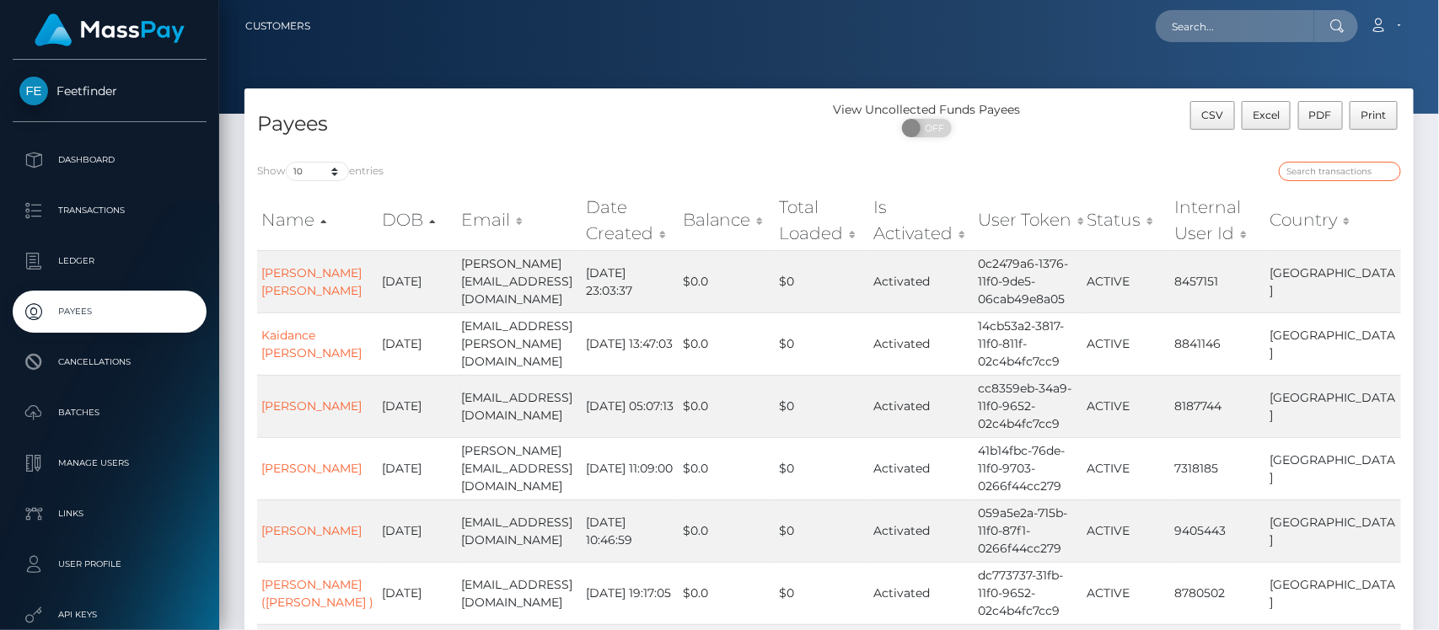
click at [1320, 170] on input "search" at bounding box center [1340, 171] width 122 height 19
paste input "6593e476-8019-11f0-8023-0266f44cc279"
type input "6593e476-8019-11f0-8023-0266f44cc279"
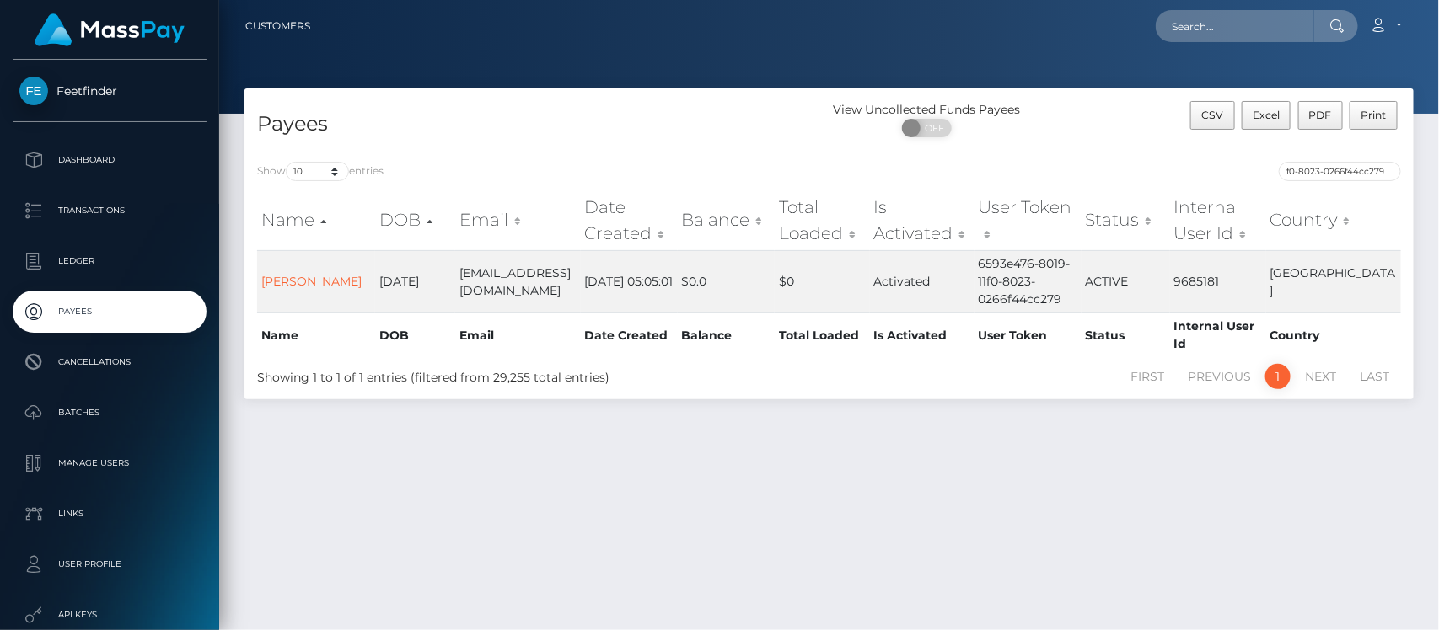
scroll to position [0, 0]
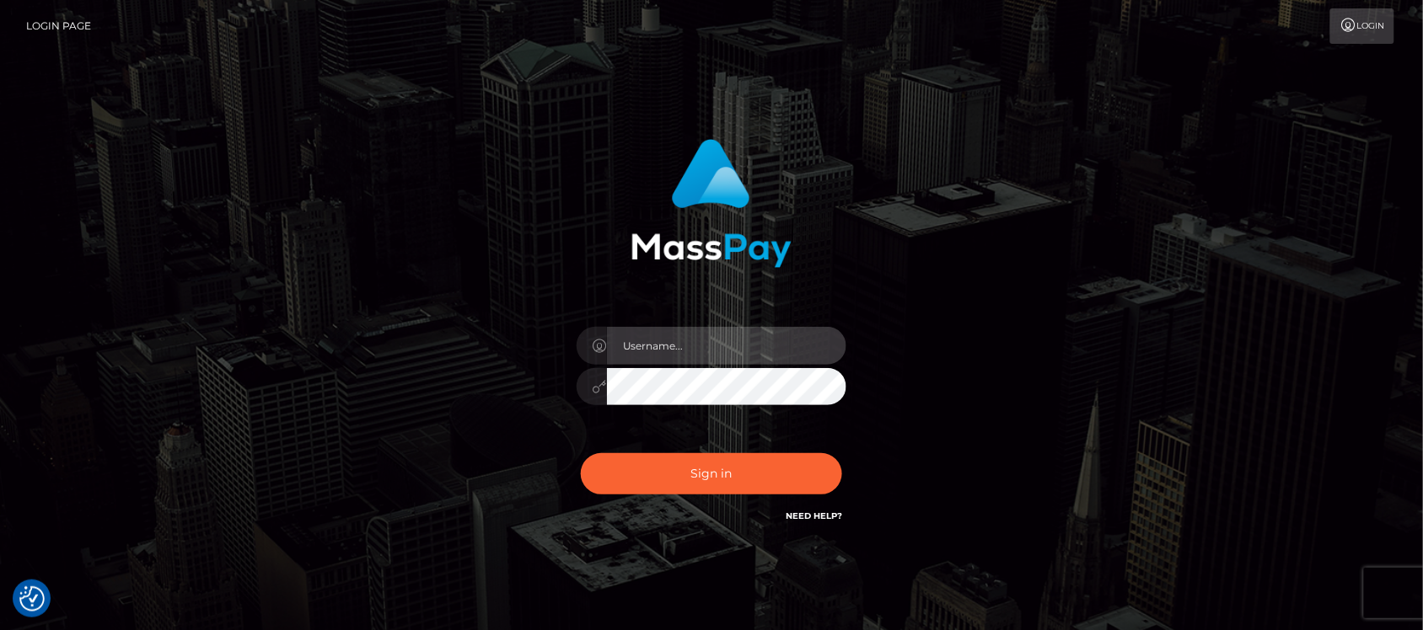
type input "hello.feetfinder"
click at [719, 346] on input "hello.feetfinder" at bounding box center [726, 346] width 239 height 38
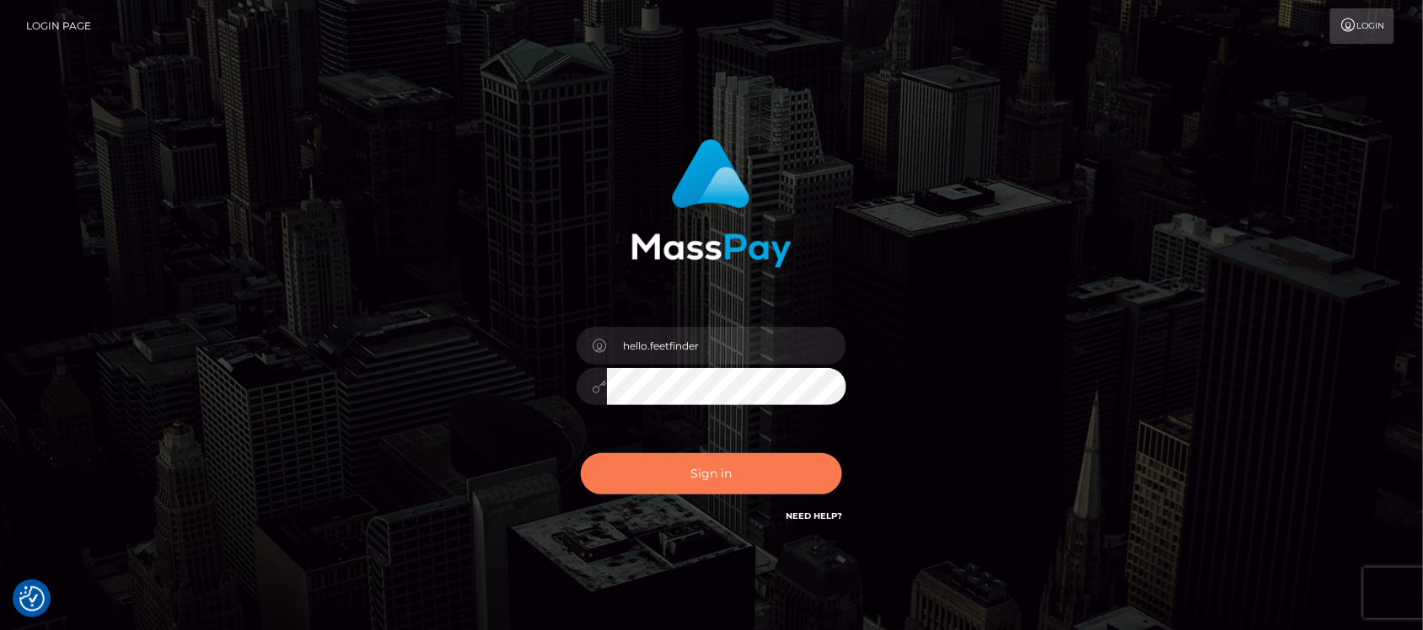
click at [689, 477] on button "Sign in" at bounding box center [711, 473] width 261 height 41
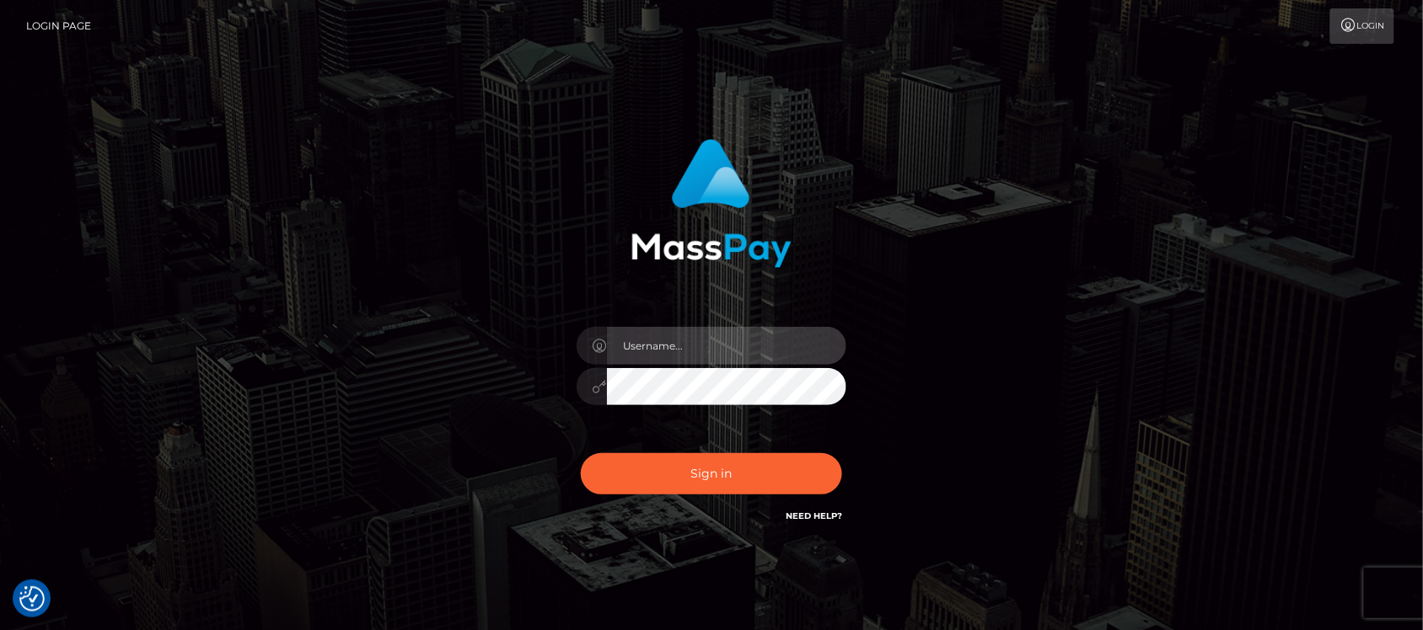
type input "hello.feetfinder"
click at [774, 334] on input "hello.feetfinder" at bounding box center [726, 346] width 239 height 38
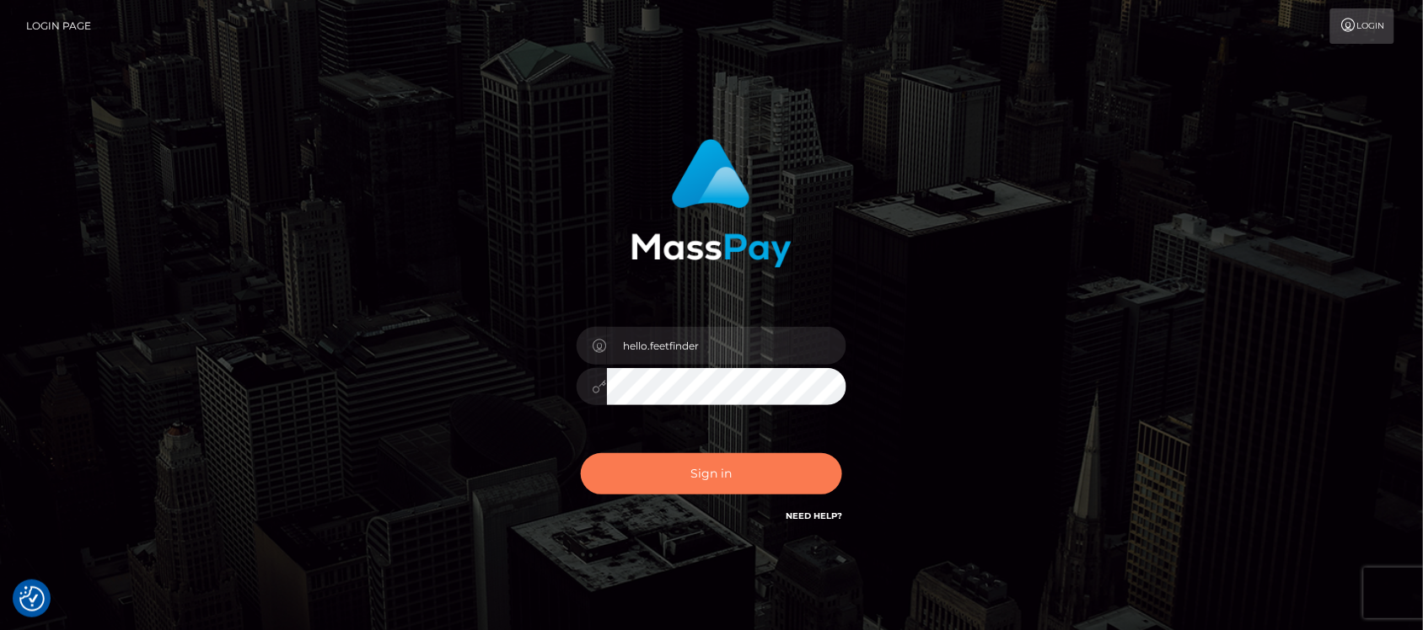
click at [786, 474] on button "Sign in" at bounding box center [711, 473] width 261 height 41
type input "hello.feetfinder"
click at [774, 474] on button "Sign in" at bounding box center [711, 473] width 261 height 41
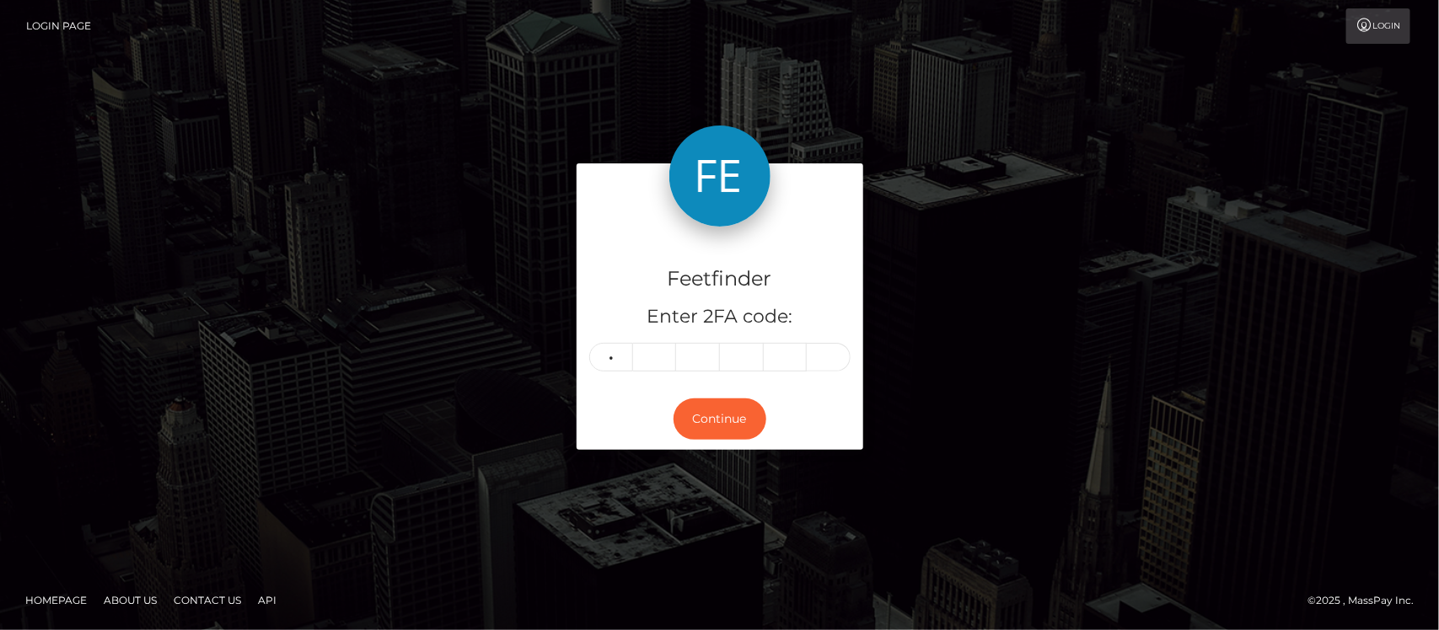
type input "8"
type input "7"
type input "5"
type input "9"
type input "8"
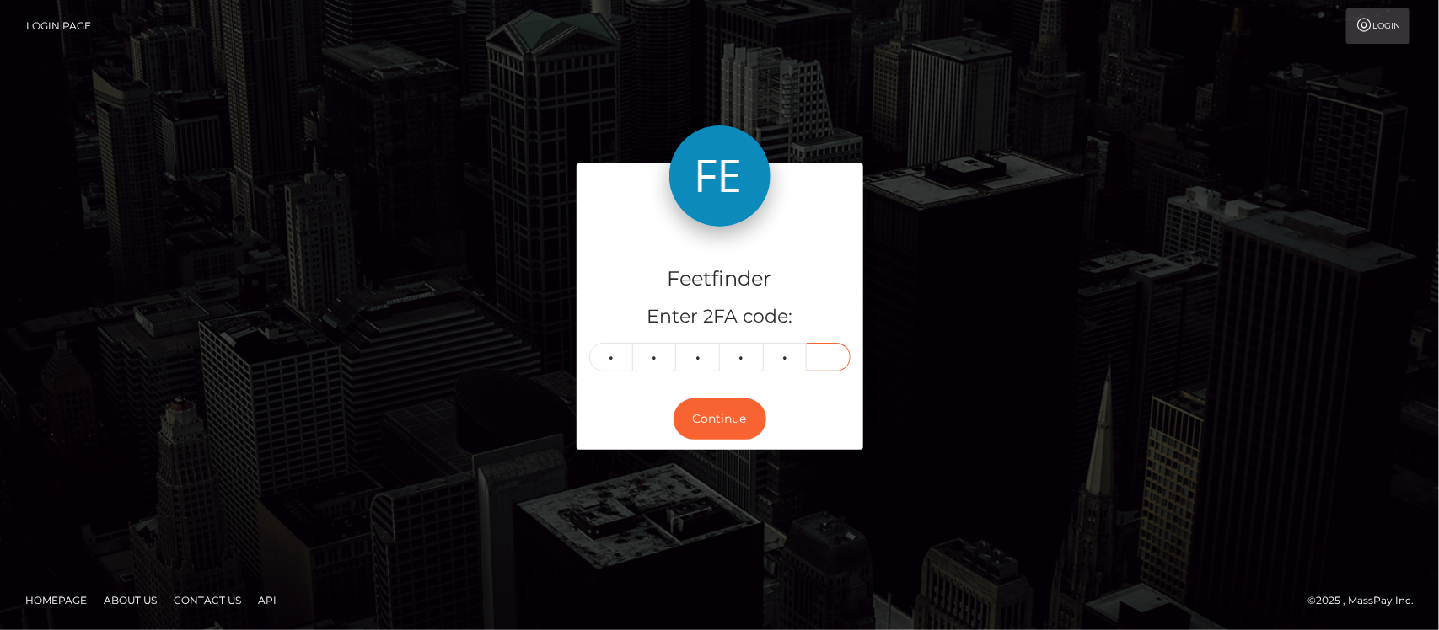
type input "1"
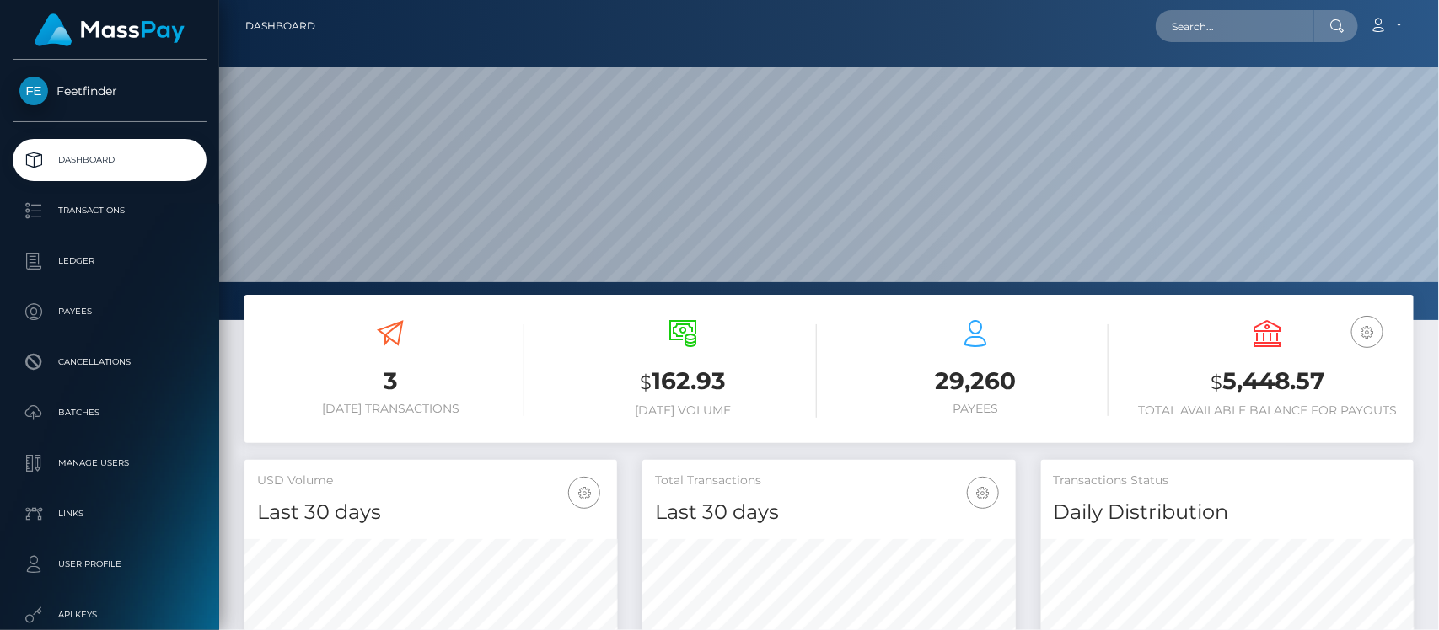
scroll to position [298, 373]
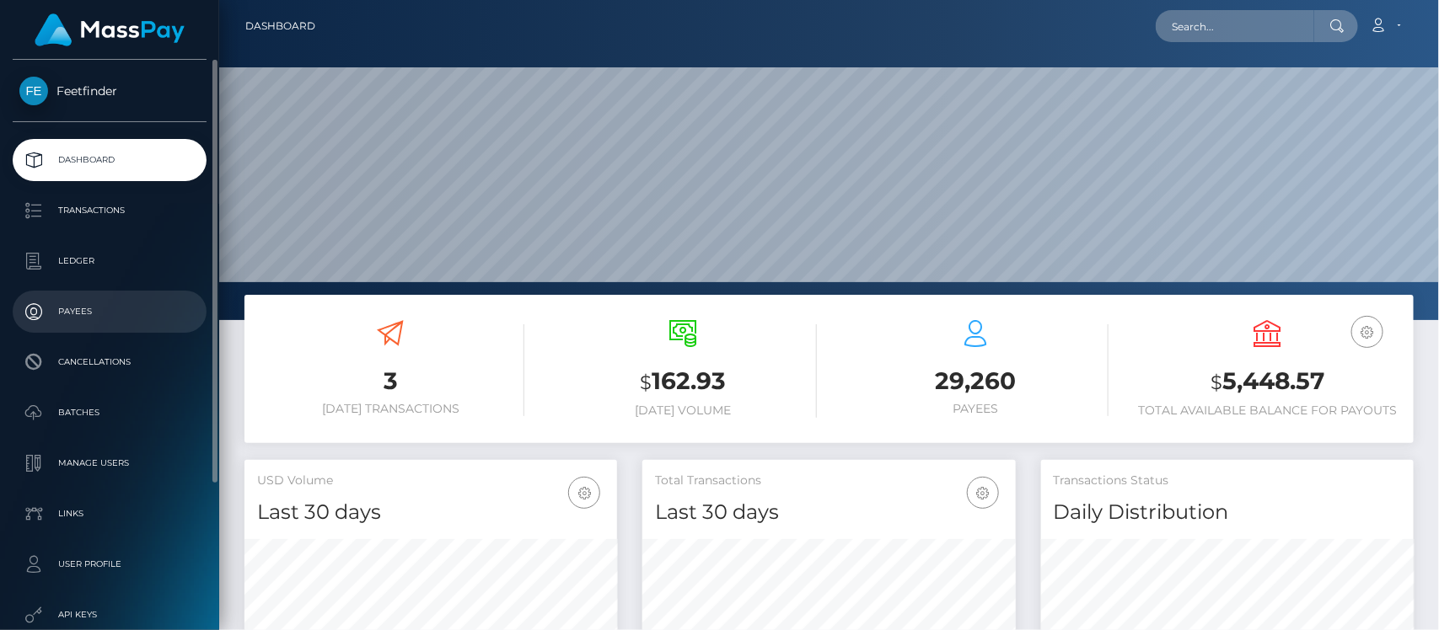
click at [73, 309] on p "Payees" at bounding box center [109, 311] width 180 height 25
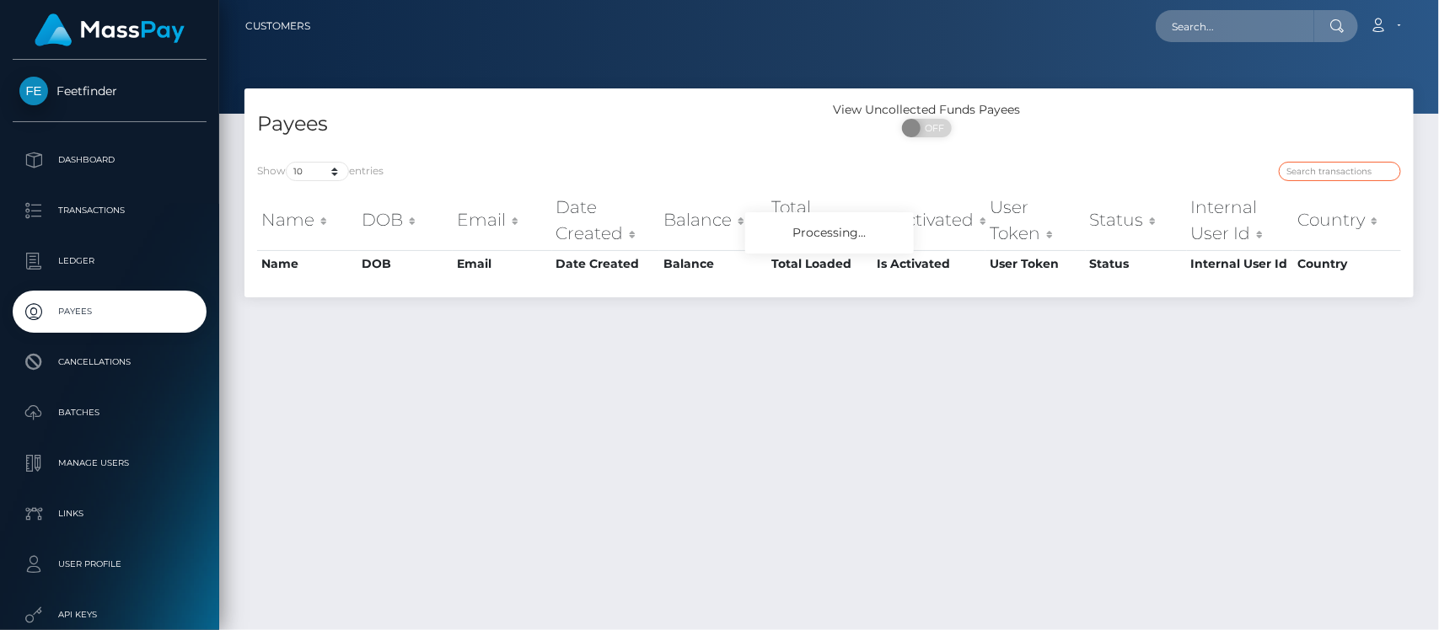
click at [1317, 177] on input "search" at bounding box center [1340, 171] width 122 height 19
paste input "f843629c-79e3-11f0-9703-0266f44cc279"
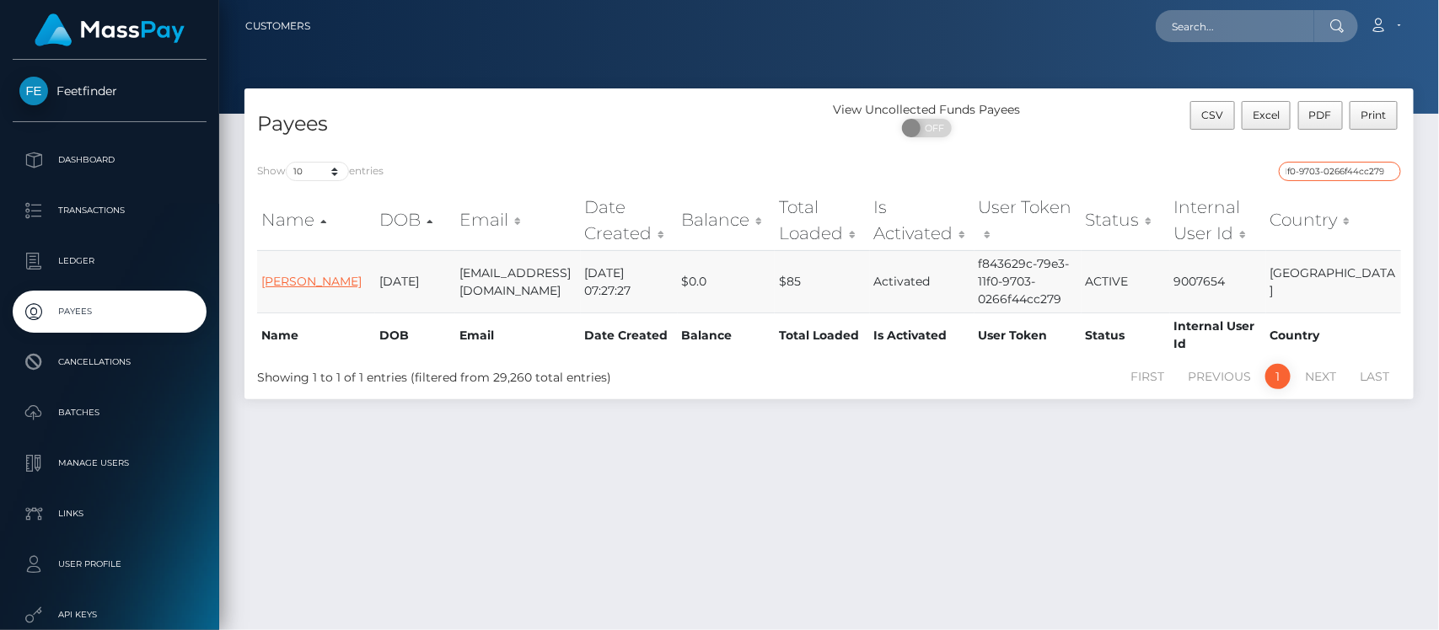
type input "f843629c-79e3-11f0-9703-0266f44cc279"
click at [295, 274] on link "Aduragbemi Elizabeth Omowunmi" at bounding box center [311, 281] width 100 height 15
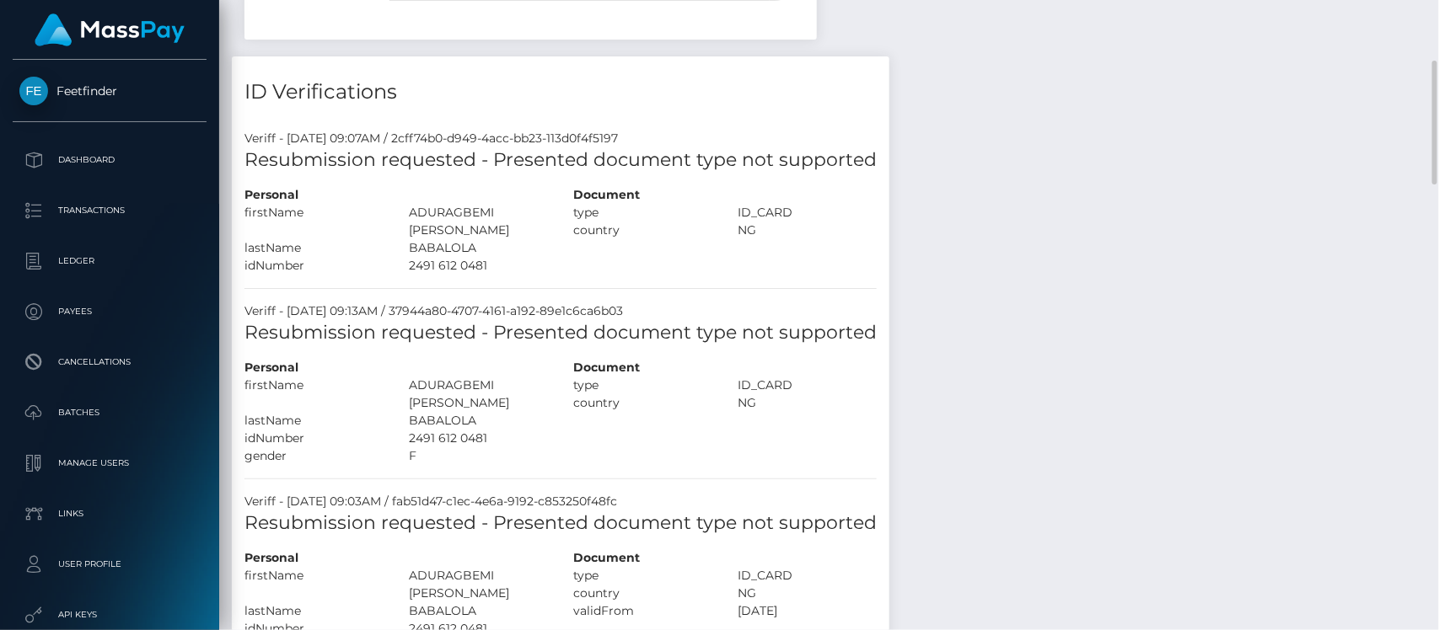
scroll to position [738, 0]
